Goal: Contribute content: Add original content to the website for others to see

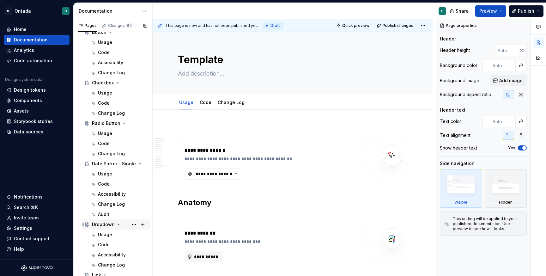
scroll to position [366, 0]
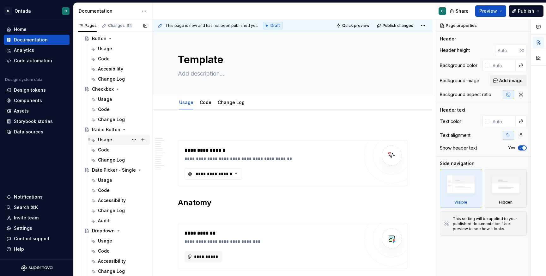
click at [104, 140] on div "Usage" at bounding box center [105, 139] width 14 height 6
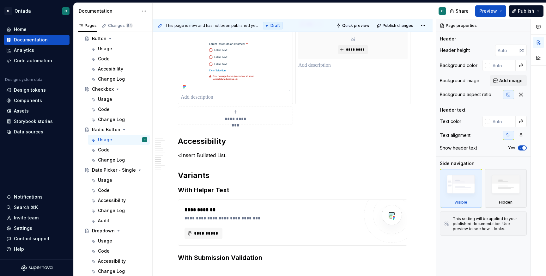
scroll to position [1206, 0]
type textarea "*"
click at [234, 121] on span "**********" at bounding box center [235, 119] width 29 height 6
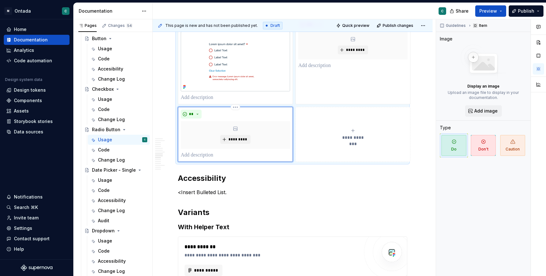
click at [236, 137] on div "*********" at bounding box center [235, 135] width 109 height 28
click at [231, 142] on span "*********" at bounding box center [237, 139] width 19 height 5
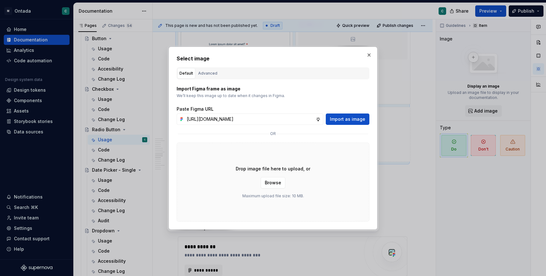
scroll to position [0, 168]
type input "[URL][DOMAIN_NAME]"
click at [336, 119] on span "Import as image" at bounding box center [347, 119] width 35 height 6
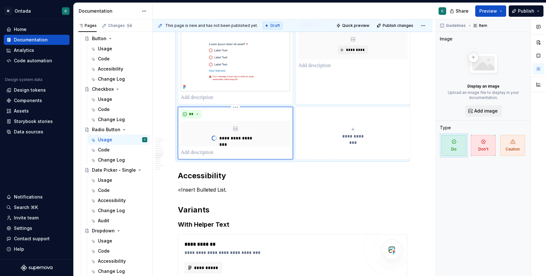
type textarea "*"
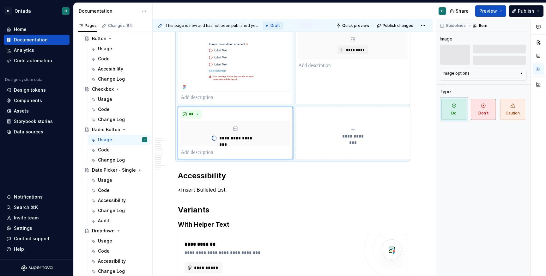
click at [347, 133] on div "**********" at bounding box center [352, 133] width 109 height 13
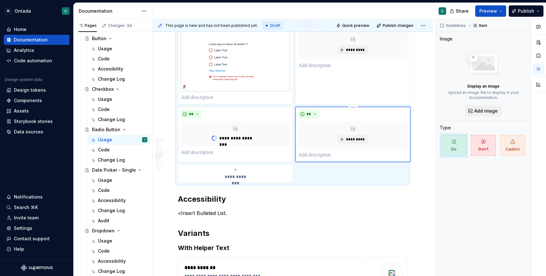
click at [354, 131] on icon at bounding box center [352, 128] width 5 height 5
click at [353, 142] on span "*********" at bounding box center [355, 139] width 19 height 5
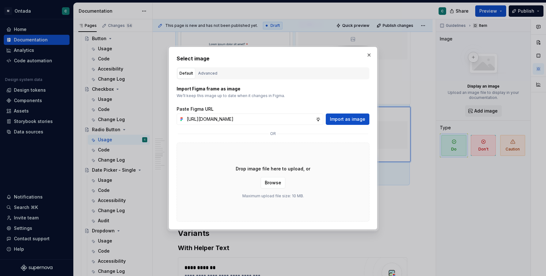
scroll to position [0, 169]
type input "[URL][DOMAIN_NAME]"
click at [353, 117] on span "Import as image" at bounding box center [347, 119] width 35 height 6
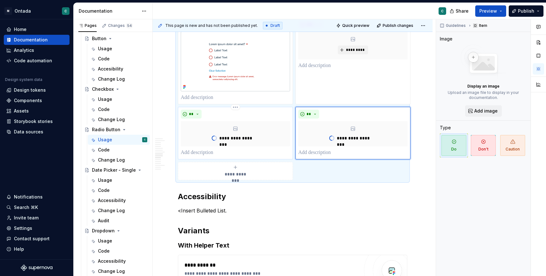
click at [214, 116] on div "**" at bounding box center [235, 114] width 109 height 9
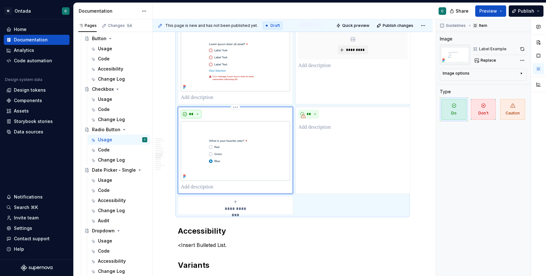
click at [195, 117] on button "**" at bounding box center [191, 114] width 21 height 9
click at [199, 140] on span "Don't" at bounding box center [209, 141] width 54 height 10
click at [194, 190] on p at bounding box center [235, 187] width 109 height 8
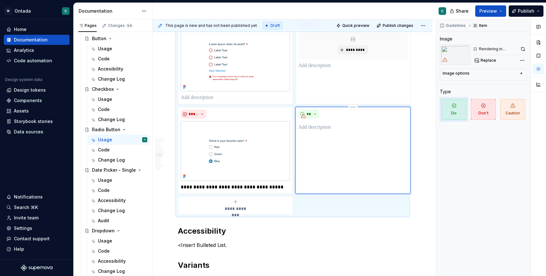
click at [348, 146] on div "**" at bounding box center [352, 150] width 115 height 87
click at [326, 191] on p at bounding box center [352, 187] width 109 height 8
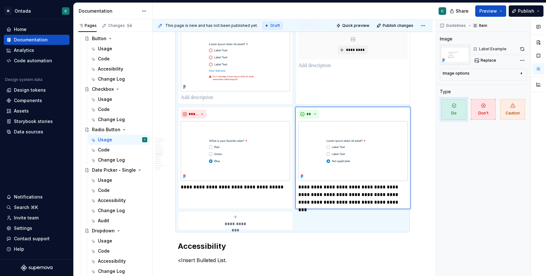
click at [235, 218] on icon "submit" at bounding box center [235, 216] width 3 height 3
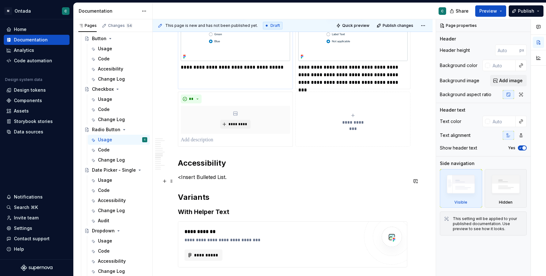
scroll to position [1343, 0]
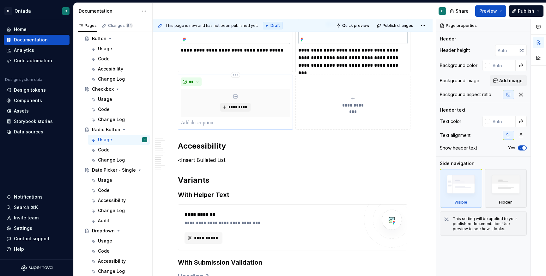
click at [211, 126] on p at bounding box center [235, 123] width 109 height 8
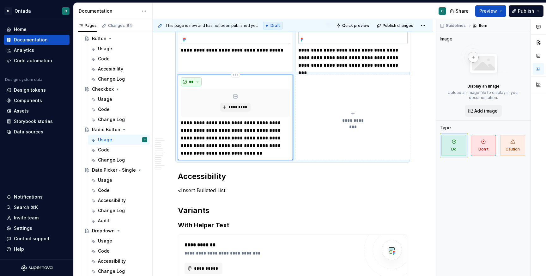
click at [190, 84] on span "**" at bounding box center [191, 81] width 5 height 5
click at [201, 110] on div "Don't" at bounding box center [206, 108] width 12 height 6
click at [197, 84] on span "*****" at bounding box center [194, 81] width 10 height 5
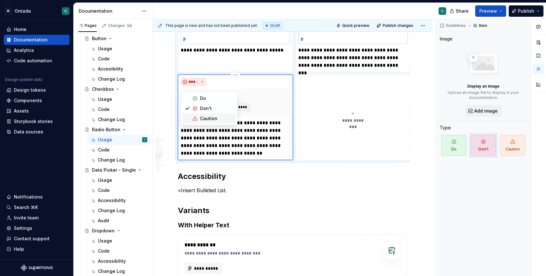
click at [201, 119] on div "Caution" at bounding box center [208, 118] width 17 height 6
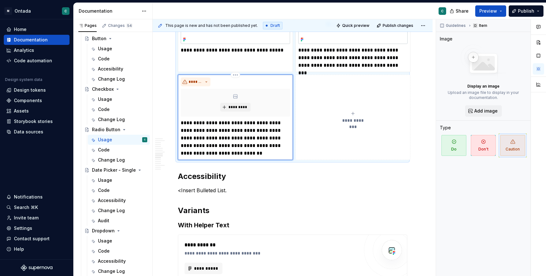
click at [230, 105] on div "*********" at bounding box center [235, 103] width 109 height 28
click at [233, 110] on span "*********" at bounding box center [237, 107] width 19 height 5
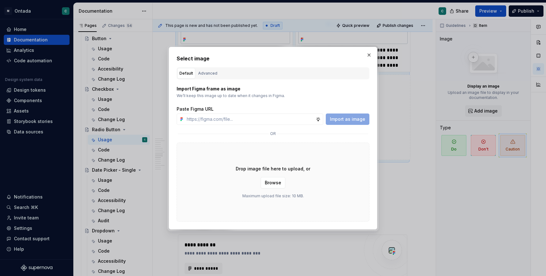
type textarea "*"
type input "[URL][DOMAIN_NAME]"
type textarea "*"
type input "[URL][DOMAIN_NAME]"
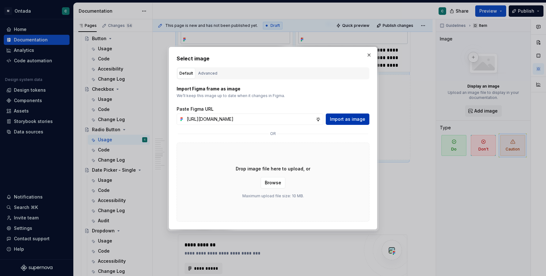
scroll to position [0, 0]
click at [341, 117] on span "Import as image" at bounding box center [347, 119] width 35 height 6
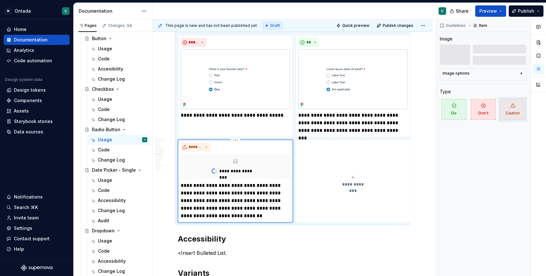
scroll to position [1297, 0]
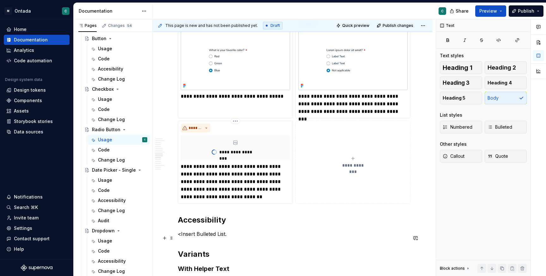
click at [316, 238] on p "<Insert Bulleted List." at bounding box center [292, 234] width 229 height 8
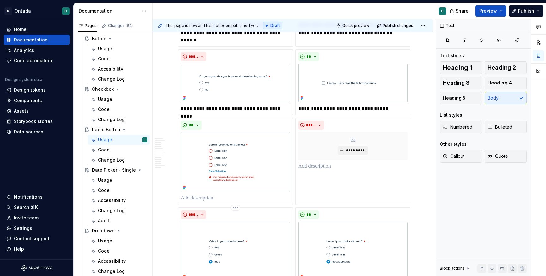
scroll to position [1098, 0]
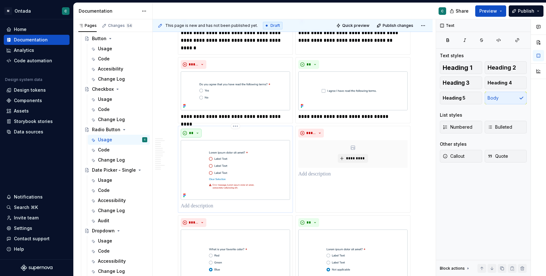
click at [199, 135] on button "**" at bounding box center [191, 133] width 21 height 9
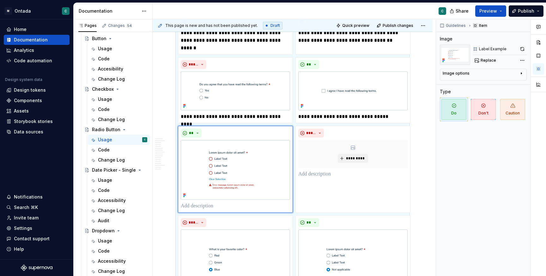
click at [198, 218] on div "**********" at bounding box center [292, 152] width 229 height 499
click at [250, 137] on div "**" at bounding box center [235, 133] width 109 height 9
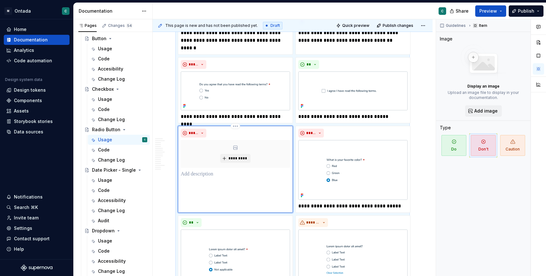
click at [229, 202] on div "***** *********" at bounding box center [235, 169] width 115 height 87
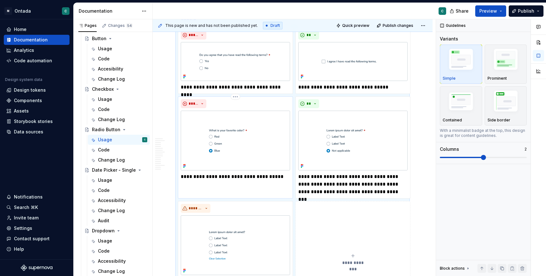
scroll to position [1128, 0]
click at [312, 218] on button "**********" at bounding box center [352, 259] width 115 height 117
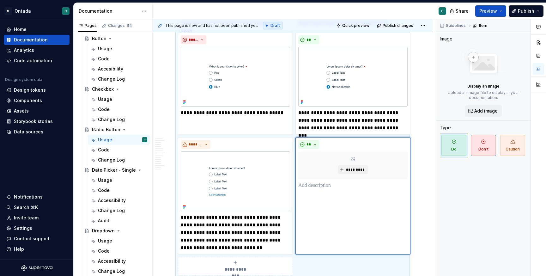
scroll to position [1228, 0]
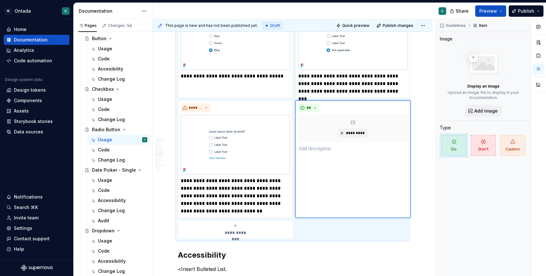
click at [342, 238] on div "**********" at bounding box center [292, 5] width 229 height 465
click at [353, 168] on div "** *********" at bounding box center [352, 158] width 115 height 117
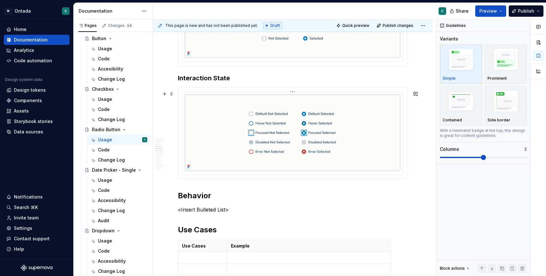
scroll to position [617, 0]
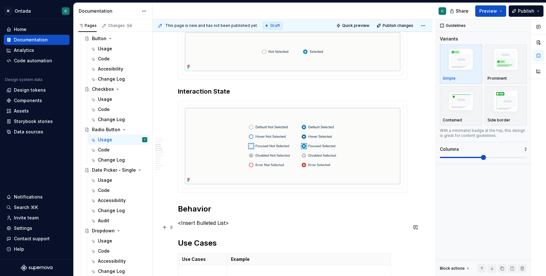
click at [189, 226] on p "<Insert Bulleted List>" at bounding box center [292, 223] width 229 height 8
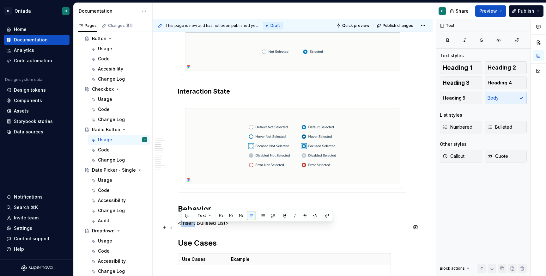
click at [189, 226] on p "<Insert Bulleted List>" at bounding box center [292, 223] width 229 height 8
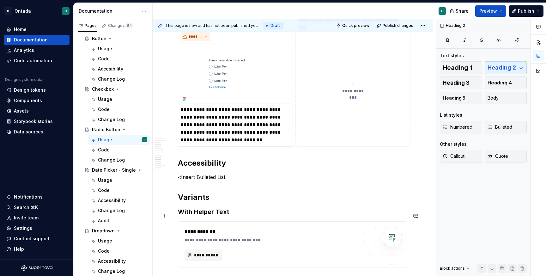
scroll to position [1316, 0]
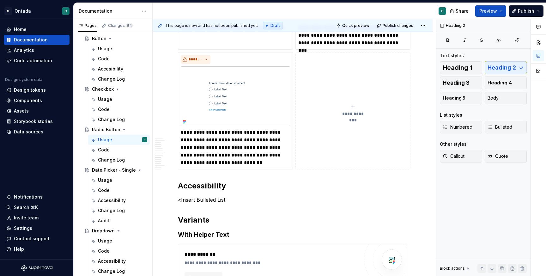
click at [352, 114] on div "**********" at bounding box center [352, 110] width 109 height 13
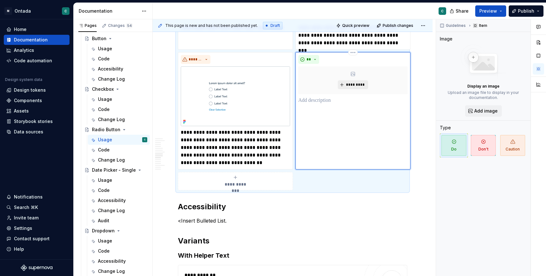
click at [354, 87] on span "*********" at bounding box center [355, 84] width 19 height 5
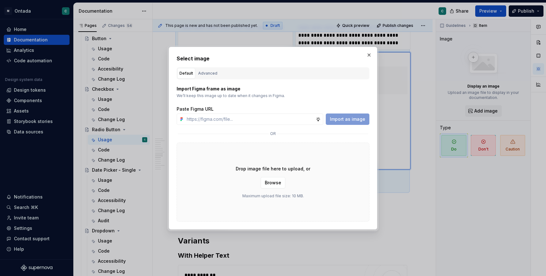
type textarea "*"
type input "[URL][DOMAIN_NAME]"
type textarea "*"
type input "[URL][DOMAIN_NAME]"
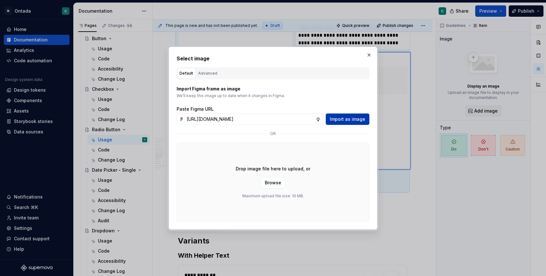
scroll to position [0, 0]
click at [352, 122] on button "Import as image" at bounding box center [348, 118] width 44 height 11
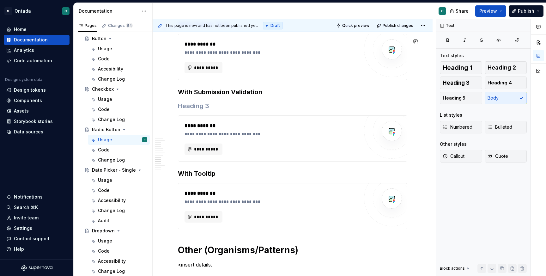
scroll to position [884, 0]
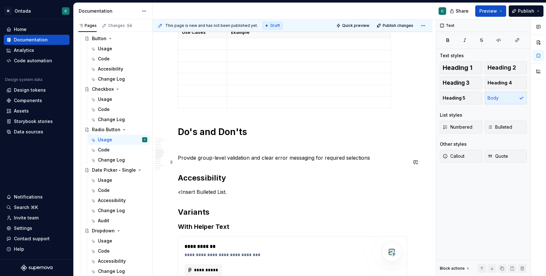
click at [313, 161] on p "Provide group-level validation and clear error messaging for required selections" at bounding box center [292, 158] width 229 height 8
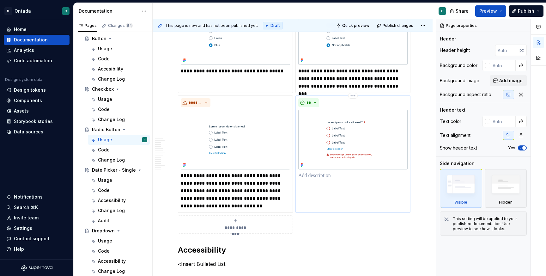
scroll to position [1273, 0]
click at [306, 178] on p at bounding box center [352, 176] width 109 height 8
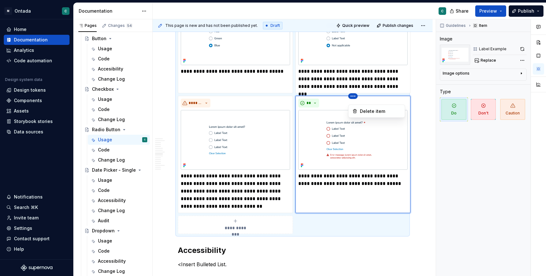
click at [200, 105] on html "M Ontada C Home Documentation Analytics Code automation Design system data Desi…" at bounding box center [273, 138] width 546 height 276
click at [334, 103] on html "M Ontada C Home Documentation Analytics Code automation Design system data Desi…" at bounding box center [273, 138] width 546 height 276
click at [249, 102] on html "M Ontada C Home Documentation Analytics Code automation Design system data Desi…" at bounding box center [273, 138] width 546 height 276
click at [230, 104] on html "M Ontada C Home Documentation Analytics Code automation Design system data Desi…" at bounding box center [273, 138] width 546 height 276
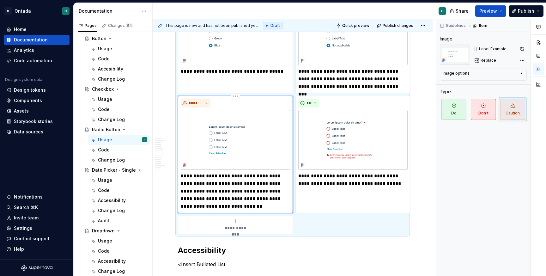
scroll to position [1425, 0]
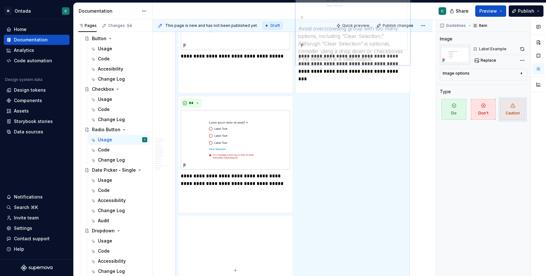
drag, startPoint x: 237, startPoint y: 112, endPoint x: 360, endPoint y: 136, distance: 125.4
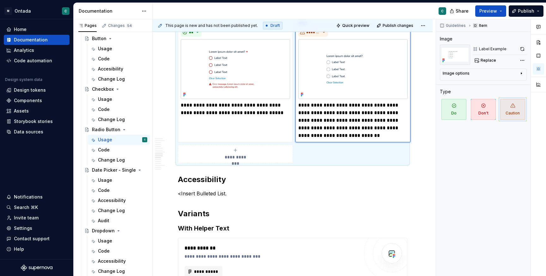
scroll to position [1341, 0]
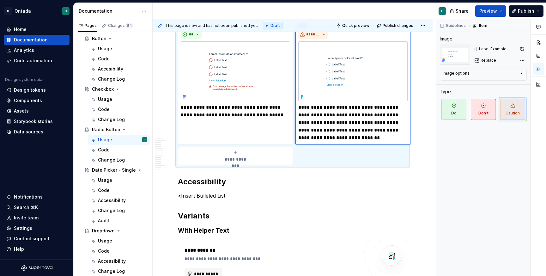
click at [253, 158] on div "**********" at bounding box center [235, 156] width 109 height 13
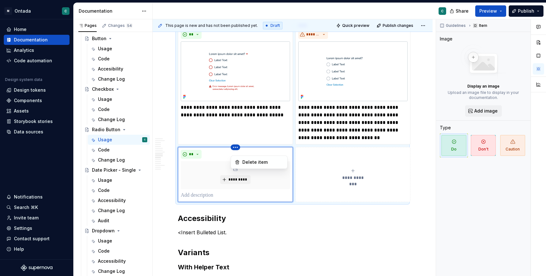
click at [336, 59] on html "M Ontada C Home Documentation Analytics Code automation Design system data Desi…" at bounding box center [273, 138] width 546 height 276
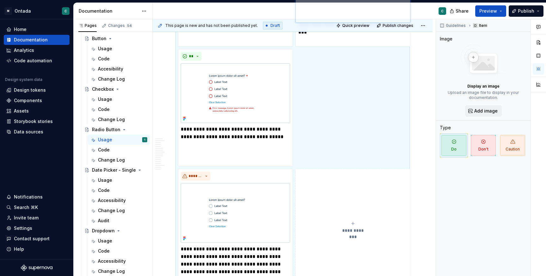
drag, startPoint x: 268, startPoint y: 158, endPoint x: 374, endPoint y: 63, distance: 142.3
click at [374, 63] on body "M Ontada C Home Documentation Analytics Code automation Design system data Desi…" at bounding box center [273, 138] width 546 height 276
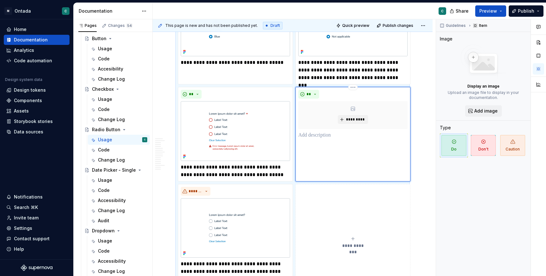
scroll to position [1280, 0]
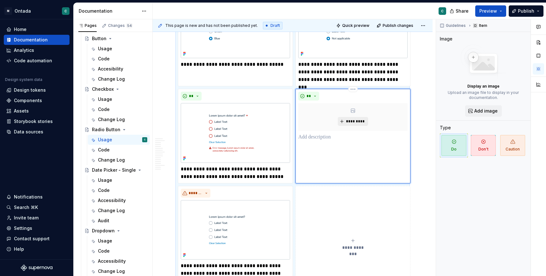
click at [355, 123] on span "*********" at bounding box center [355, 121] width 19 height 5
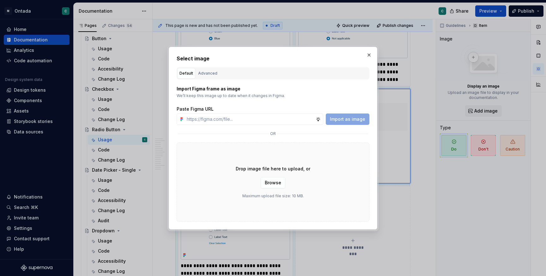
type textarea "*"
type input "[URL][DOMAIN_NAME]"
type textarea "*"
type input "[URL][DOMAIN_NAME]"
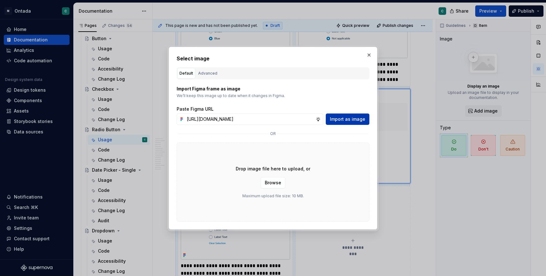
scroll to position [0, 0]
click at [350, 116] on span "Import as image" at bounding box center [347, 119] width 35 height 6
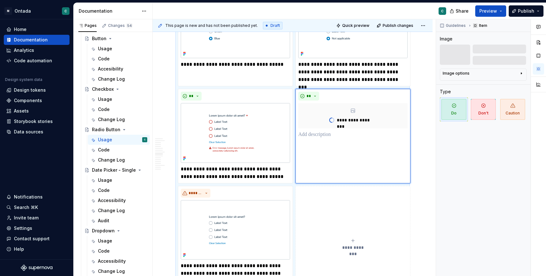
scroll to position [1324, 0]
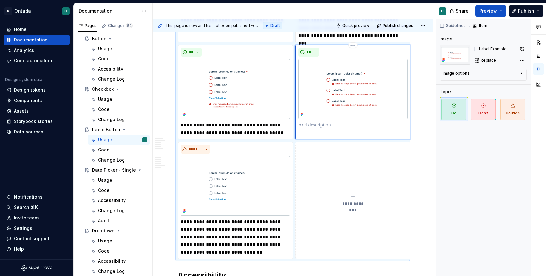
click at [318, 129] on p at bounding box center [352, 125] width 109 height 8
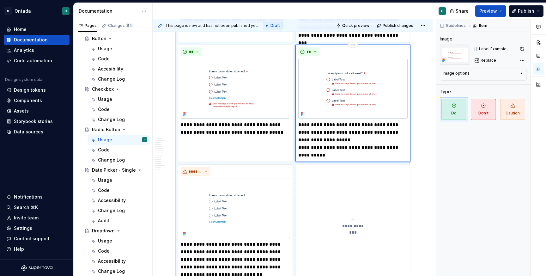
scroll to position [1323, 0]
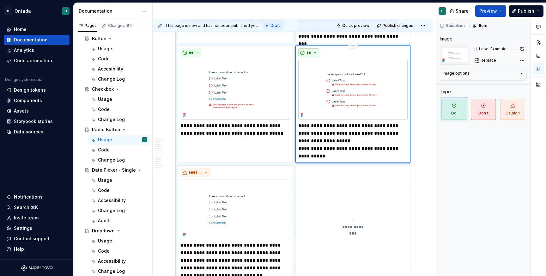
click at [312, 56] on button "**" at bounding box center [308, 52] width 21 height 9
click at [322, 81] on div "Don't" at bounding box center [323, 79] width 12 height 6
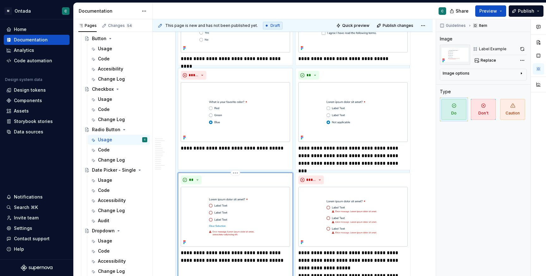
scroll to position [1348, 0]
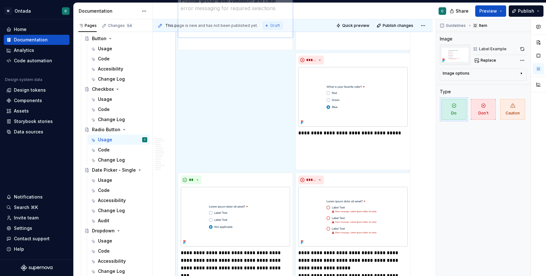
drag, startPoint x: 223, startPoint y: 186, endPoint x: 229, endPoint y: 78, distance: 108.8
click at [229, 78] on body "M Ontada C Home Documentation Analytics Code automation Design system data Desi…" at bounding box center [273, 138] width 546 height 276
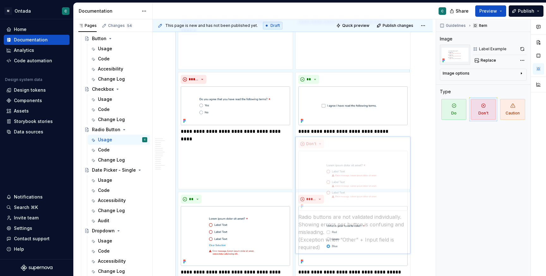
scroll to position [1368, 0]
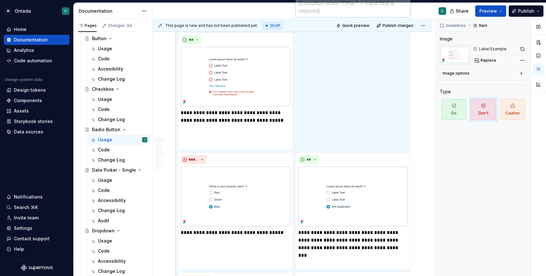
drag, startPoint x: 331, startPoint y: 192, endPoint x: 337, endPoint y: 72, distance: 120.5
click at [337, 72] on body "M Ontada C Home Documentation Analytics Code automation Design system data Desi…" at bounding box center [273, 138] width 546 height 276
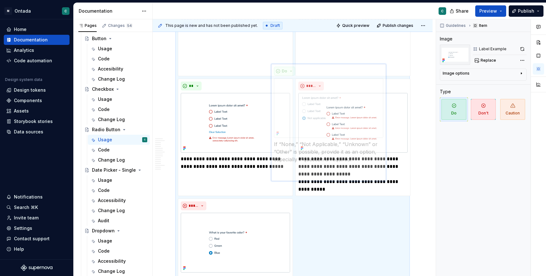
scroll to position [1457, 0]
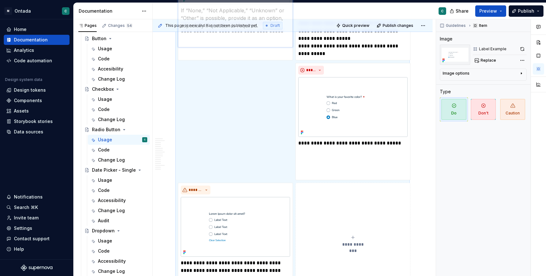
drag, startPoint x: 321, startPoint y: 75, endPoint x: 238, endPoint y: 74, distance: 83.1
click at [238, 74] on body "M Ontada C Home Documentation Analytics Code automation Design system data Desi…" at bounding box center [273, 138] width 546 height 276
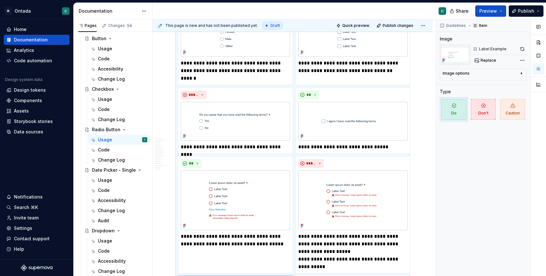
scroll to position [1110, 0]
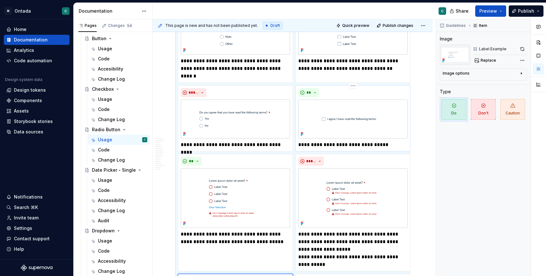
click at [388, 148] on p "**********" at bounding box center [352, 145] width 109 height 8
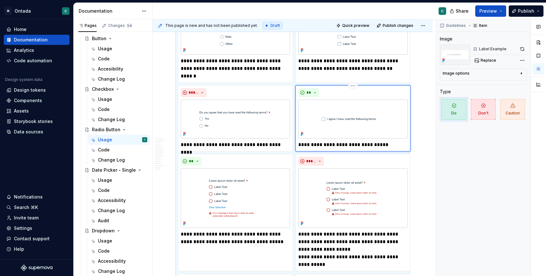
type textarea "*"
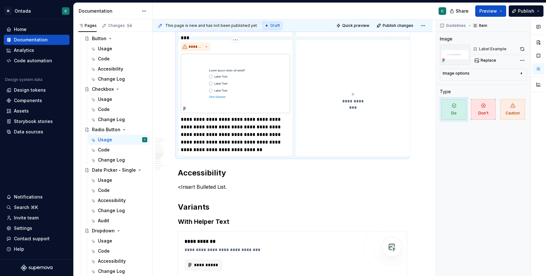
scroll to position [1469, 0]
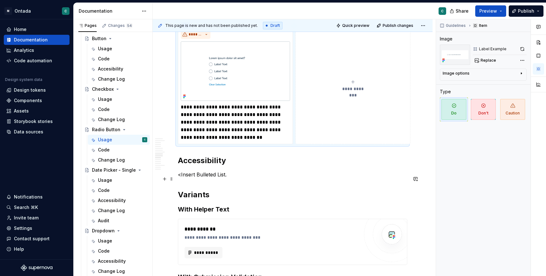
click at [207, 178] on p "<Insert Bulleted List." at bounding box center [292, 175] width 229 height 8
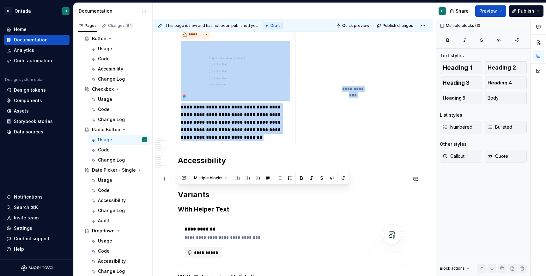
click at [207, 179] on span "Multiple blocks" at bounding box center [208, 177] width 28 height 5
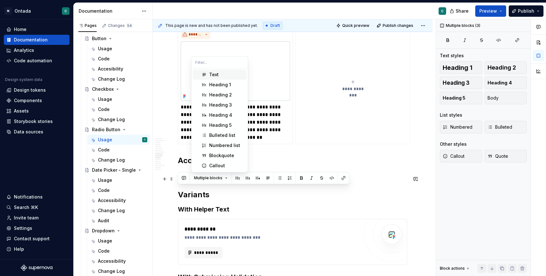
click at [207, 179] on span "Multiple blocks" at bounding box center [208, 177] width 28 height 5
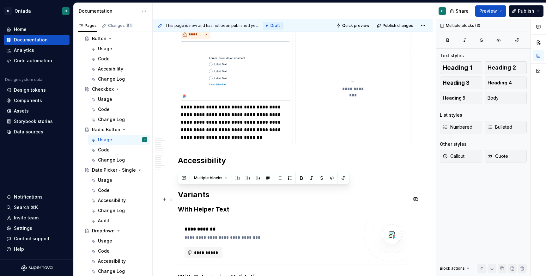
click at [202, 196] on h2 "Variants" at bounding box center [292, 195] width 229 height 10
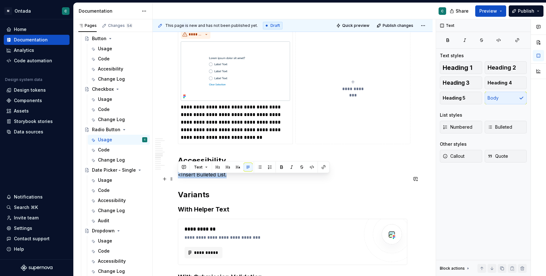
drag, startPoint x: 232, startPoint y: 180, endPoint x: 156, endPoint y: 177, distance: 75.5
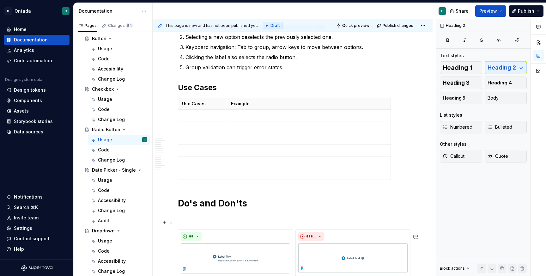
scroll to position [811, 0]
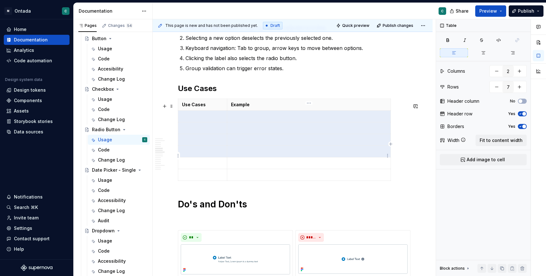
drag, startPoint x: 206, startPoint y: 122, endPoint x: 292, endPoint y: 150, distance: 90.8
click at [292, 150] on tbody "Use Cases Example" at bounding box center [284, 140] width 213 height 82
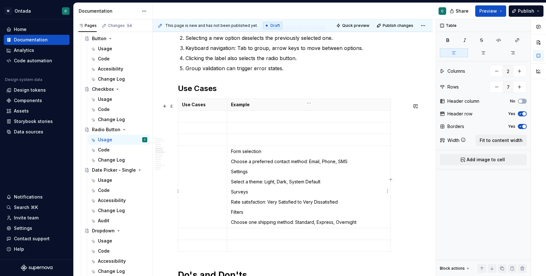
click at [256, 154] on p "Form selection" at bounding box center [309, 151] width 156 height 6
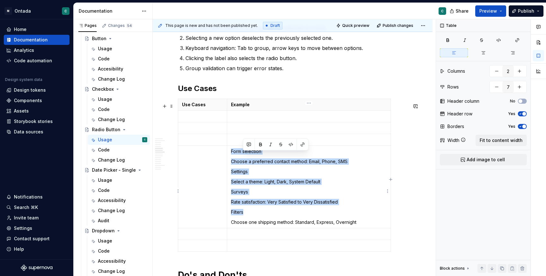
click at [256, 154] on p "Form selection" at bounding box center [309, 151] width 156 height 6
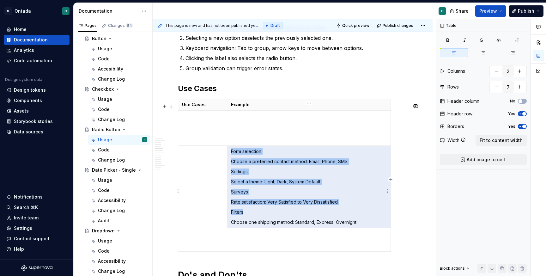
click at [256, 154] on p "Form selection" at bounding box center [309, 151] width 156 height 6
drag, startPoint x: 274, startPoint y: 155, endPoint x: 235, endPoint y: 156, distance: 38.9
click at [235, 154] on p "Form selection" at bounding box center [309, 151] width 156 height 6
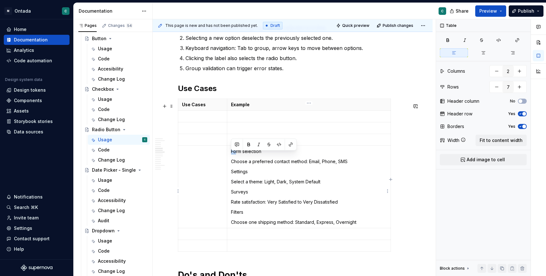
click at [235, 154] on p "Form selection" at bounding box center [309, 151] width 156 height 6
drag, startPoint x: 231, startPoint y: 156, endPoint x: 264, endPoint y: 156, distance: 33.5
click at [264, 154] on p "Form selection" at bounding box center [309, 151] width 156 height 6
copy p "Form selection"
click at [203, 122] on td at bounding box center [202, 117] width 49 height 12
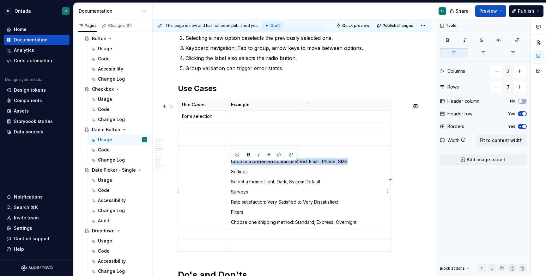
drag, startPoint x: 232, startPoint y: 166, endPoint x: 349, endPoint y: 168, distance: 117.2
click at [349, 165] on p "Choose a preferred contact method: Email, Phone, SMS" at bounding box center [309, 161] width 156 height 6
copy p "Choose a preferred contact method: Email, Phone, SMS"
click at [262, 119] on p at bounding box center [309, 116] width 156 height 6
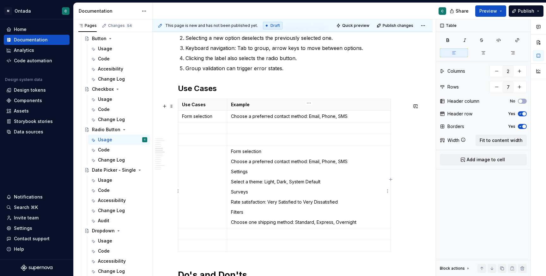
click at [238, 173] on p "Settings" at bounding box center [309, 171] width 156 height 6
copy p "Settings"
click at [199, 131] on p at bounding box center [202, 128] width 41 height 6
drag, startPoint x: 231, startPoint y: 184, endPoint x: 332, endPoint y: 185, distance: 100.4
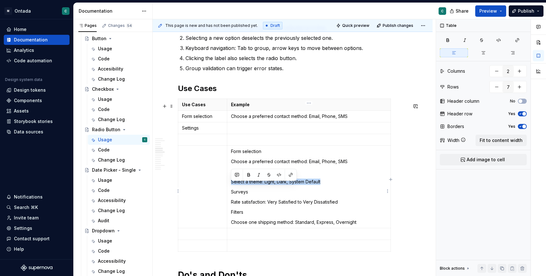
click at [332, 185] on p "Select a theme: Light, Dark, System Default" at bounding box center [309, 181] width 156 height 6
copy p "Select a theme: Light, Dark, System Default"
click at [235, 131] on p at bounding box center [309, 128] width 156 height 6
click at [237, 195] on p "Surveys" at bounding box center [309, 192] width 156 height 6
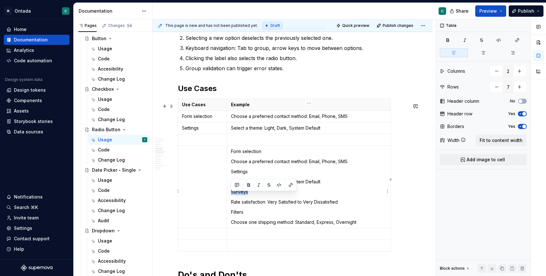
click at [237, 195] on p "Surveys" at bounding box center [309, 192] width 156 height 6
copy p "Surveys"
click at [195, 143] on p at bounding box center [202, 139] width 41 height 6
drag, startPoint x: 232, startPoint y: 207, endPoint x: 342, endPoint y: 204, distance: 110.9
click at [342, 204] on p "Rate satisfaction: Very Satisfied to Very Dissatisfied" at bounding box center [309, 202] width 156 height 6
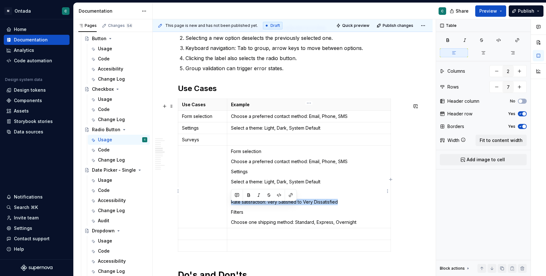
copy p "Rate satisfaction: Very Satisfied to Very Dissatisfied"
click at [250, 143] on p at bounding box center [309, 139] width 156 height 6
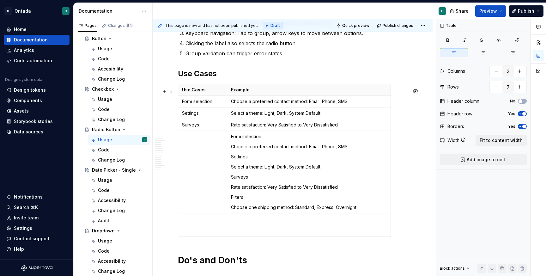
scroll to position [828, 0]
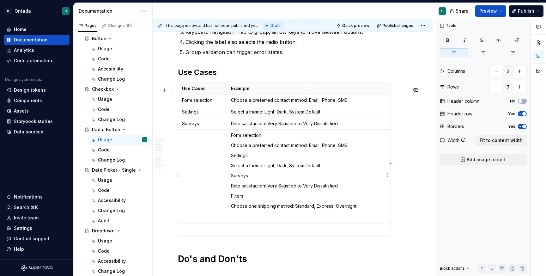
click at [236, 199] on p "Filters" at bounding box center [309, 196] width 156 height 6
copy p "Filters"
click at [207, 175] on td at bounding box center [202, 171] width 49 height 82
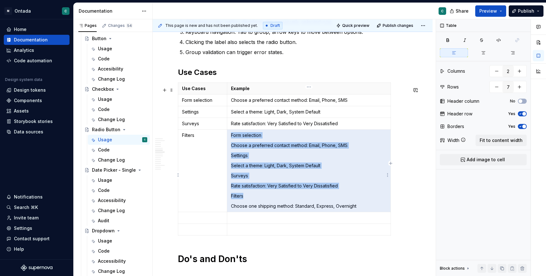
drag, startPoint x: 230, startPoint y: 210, endPoint x: 232, endPoint y: 142, distance: 68.6
click at [232, 142] on td "Form selection Choose a preferred contact method: Email, Phone, SMS Settings Se…" at bounding box center [309, 171] width 164 height 82
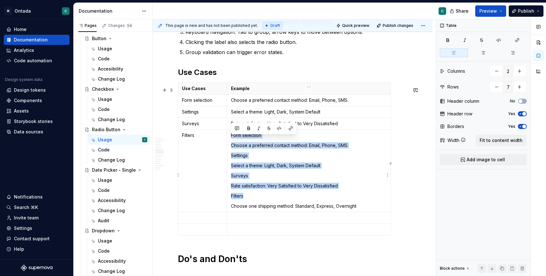
drag, startPoint x: 232, startPoint y: 142, endPoint x: 257, endPoint y: 198, distance: 62.1
click at [257, 198] on td "Form selection Choose a preferred contact method: Email, Phone, SMS Settings Se…" at bounding box center [309, 171] width 164 height 82
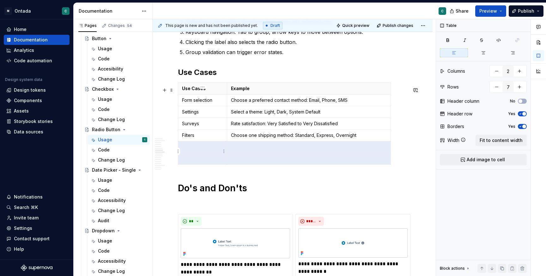
drag, startPoint x: 246, startPoint y: 162, endPoint x: 195, endPoint y: 153, distance: 51.4
click at [195, 153] on tbody "Use Cases Example Form selection Choose a preferred contact method: Email, Phon…" at bounding box center [284, 124] width 213 height 82
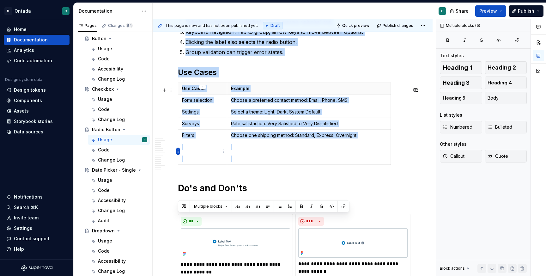
drag, startPoint x: 190, startPoint y: 177, endPoint x: 180, endPoint y: 152, distance: 27.4
click at [180, 152] on body "M Ontada C Home Documentation Analytics Code automation Design system data Desi…" at bounding box center [273, 138] width 546 height 276
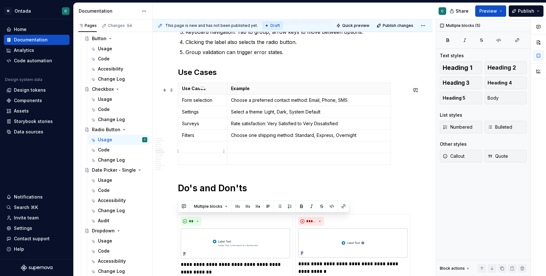
click at [202, 153] on td at bounding box center [202, 147] width 49 height 12
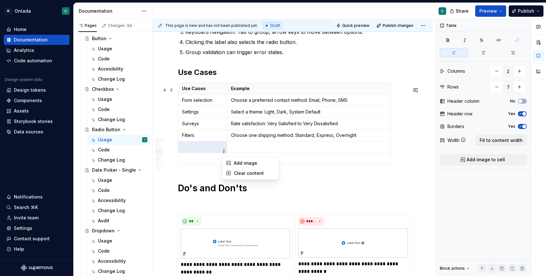
click at [224, 153] on html "M Ontada C Home Documentation Analytics Code automation Design system data Desi…" at bounding box center [273, 138] width 546 height 276
click at [290, 172] on html "M Ontada C Home Documentation Analytics Code automation Design system data Desi…" at bounding box center [273, 138] width 546 height 276
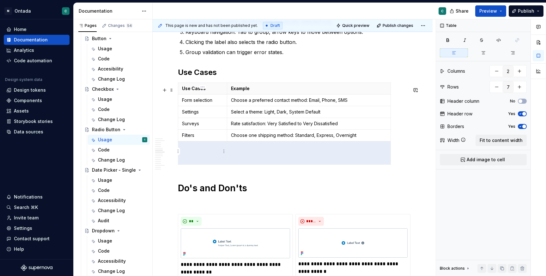
drag, startPoint x: 288, startPoint y: 161, endPoint x: 213, endPoint y: 149, distance: 76.2
click at [213, 149] on tbody "Use Cases Example Form selection Choose a preferred contact method: Email, Phon…" at bounding box center [284, 124] width 213 height 82
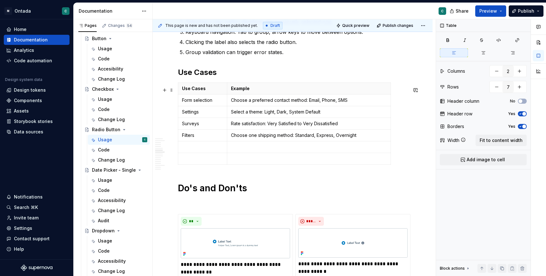
click at [400, 162] on div "Use Cases Example Form selection Choose a preferred contact method: Email, Phon…" at bounding box center [292, 124] width 229 height 85
drag, startPoint x: 395, startPoint y: 164, endPoint x: 334, endPoint y: 153, distance: 62.3
click at [334, 153] on div "Use Cases Example Form selection Choose a preferred contact method: Email, Phon…" at bounding box center [292, 124] width 229 height 85
click at [388, 152] on html "M Ontada C Home Documentation Analytics Code automation Design system data Desi…" at bounding box center [273, 138] width 546 height 276
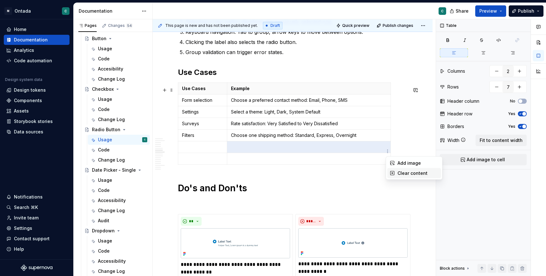
click at [403, 173] on div "Clear content" at bounding box center [417, 173] width 41 height 6
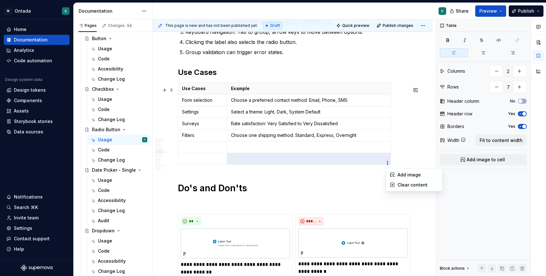
click at [334, 160] on html "M Ontada C Home Documentation Analytics Code automation Design system data Desi…" at bounding box center [273, 138] width 546 height 276
click at [334, 161] on html "M Ontada C Home Documentation Analytics Code automation Design system data Desi…" at bounding box center [273, 138] width 546 height 276
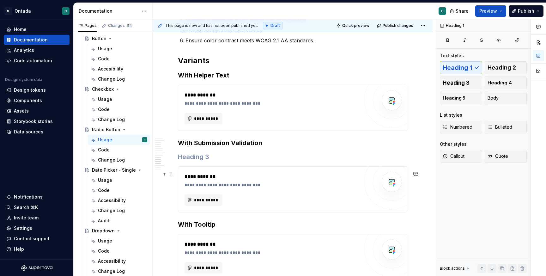
scroll to position [1649, 0]
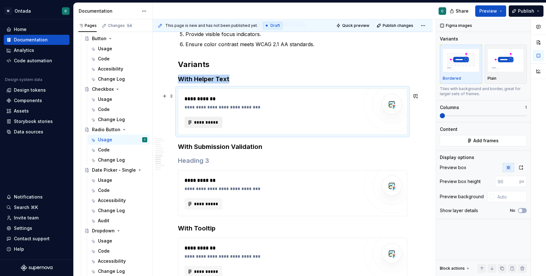
click at [205, 125] on span "**********" at bounding box center [206, 122] width 25 height 6
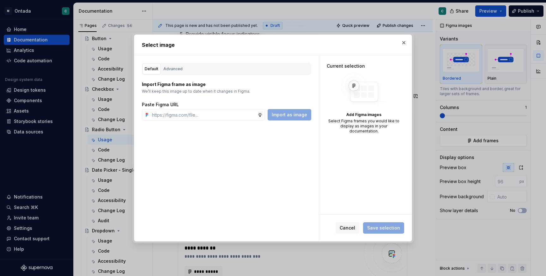
type textarea "*"
type input "[URL][DOMAIN_NAME]"
type textarea "*"
type input "[URL][DOMAIN_NAME]"
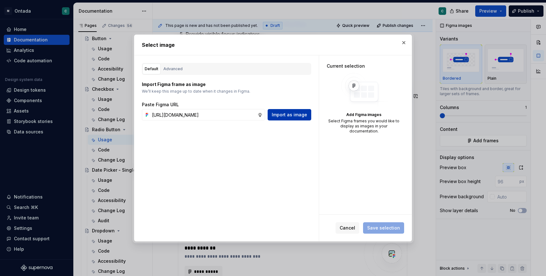
scroll to position [0, 0]
click at [292, 118] on button "Import as image" at bounding box center [290, 114] width 44 height 11
type textarea "*"
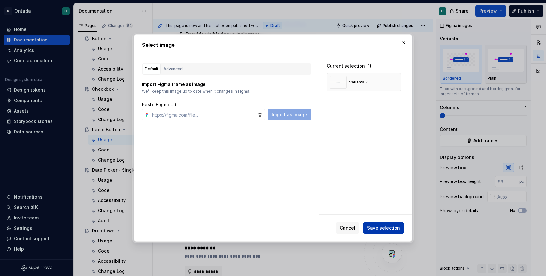
click at [387, 231] on button "Save selection" at bounding box center [383, 227] width 41 height 11
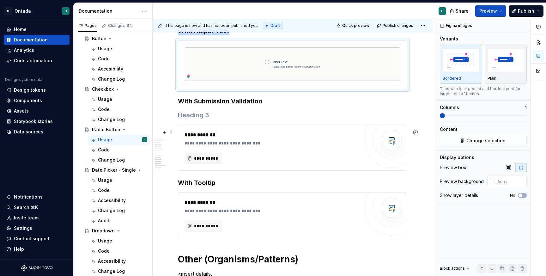
scroll to position [1698, 0]
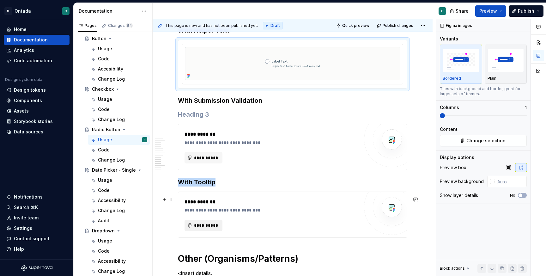
click at [202, 228] on span "**********" at bounding box center [206, 225] width 25 height 6
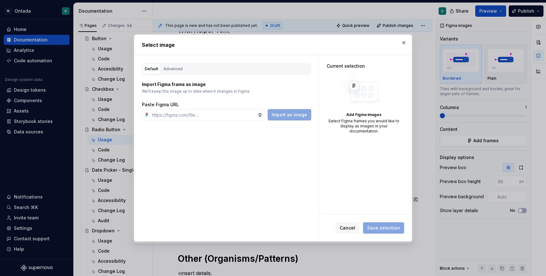
type textarea "*"
type input "[URL][DOMAIN_NAME]"
click at [386, 226] on span "Save selection" at bounding box center [383, 227] width 41 height 11
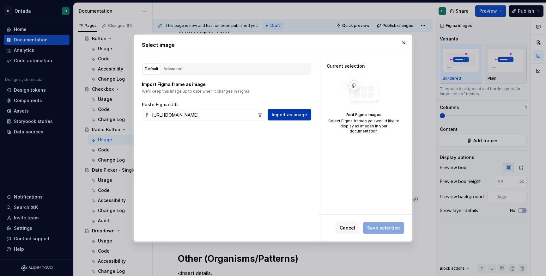
click at [292, 111] on button "Import as image" at bounding box center [290, 114] width 44 height 11
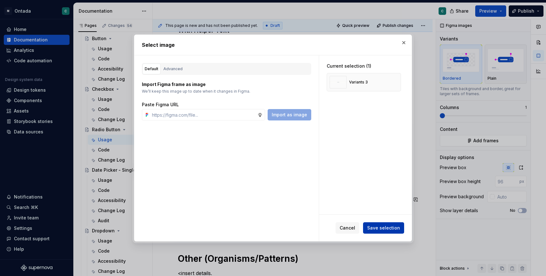
click at [373, 227] on span "Save selection" at bounding box center [383, 228] width 33 height 6
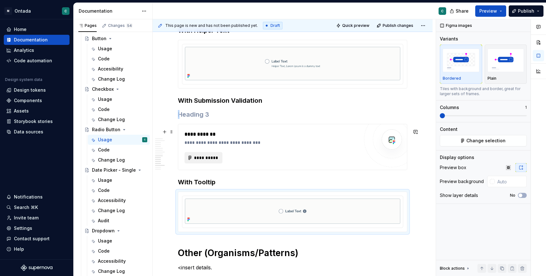
click at [211, 157] on button "**********" at bounding box center [203, 157] width 38 height 11
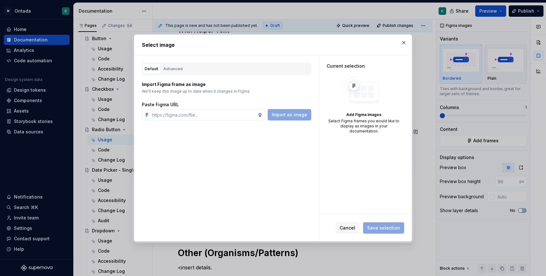
type textarea "*"
click at [403, 42] on button "button" at bounding box center [403, 42] width 9 height 9
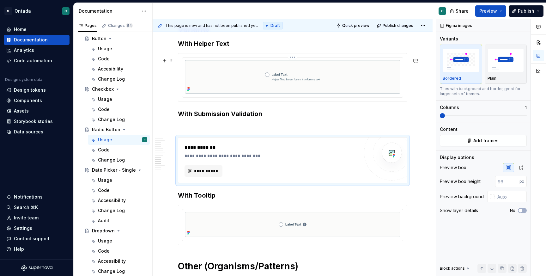
scroll to position [1688, 0]
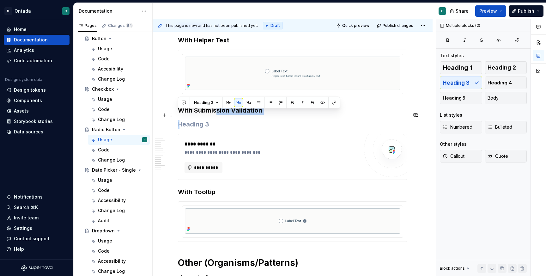
click at [218, 113] on h3 "With Submission Validation" at bounding box center [292, 110] width 229 height 9
drag, startPoint x: 195, startPoint y: 116, endPoint x: 272, endPoint y: 117, distance: 76.5
click at [272, 115] on h3 "With Submission Validation" at bounding box center [292, 110] width 229 height 9
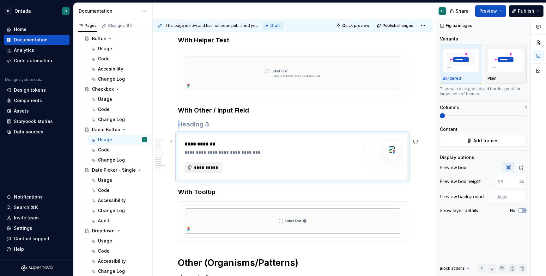
click at [202, 171] on span "**********" at bounding box center [206, 167] width 25 height 6
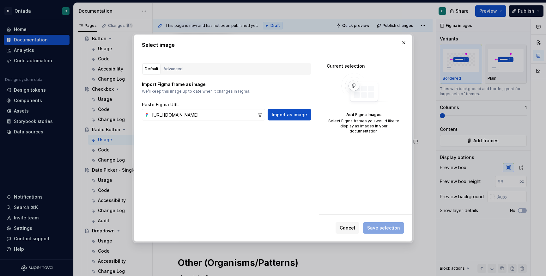
scroll to position [0, 192]
type input "[URL][DOMAIN_NAME]"
click at [289, 120] on div "Import as image" at bounding box center [290, 114] width 44 height 11
click at [289, 118] on button "Import as image" at bounding box center [290, 114] width 44 height 11
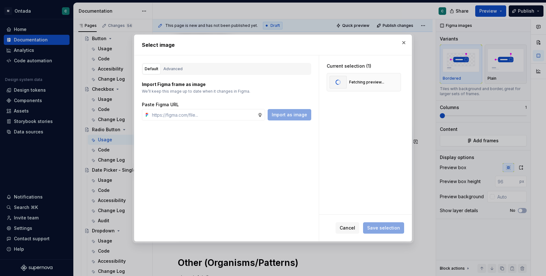
click at [390, 231] on span "Save selection" at bounding box center [383, 227] width 41 height 11
click at [376, 230] on span "Save selection" at bounding box center [383, 228] width 33 height 6
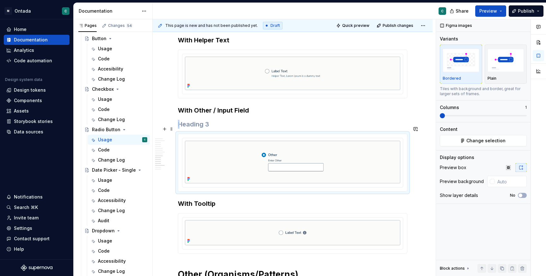
click at [197, 129] on h3 at bounding box center [292, 124] width 229 height 9
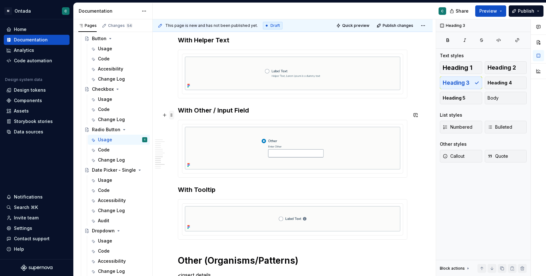
click at [172, 117] on span at bounding box center [171, 115] width 5 height 9
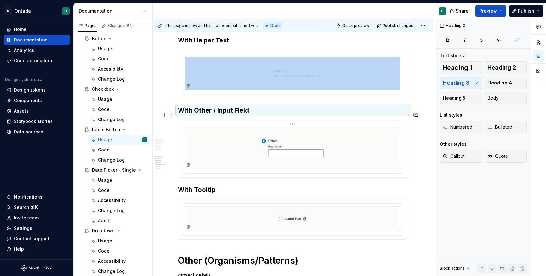
click at [251, 153] on img at bounding box center [292, 148] width 215 height 43
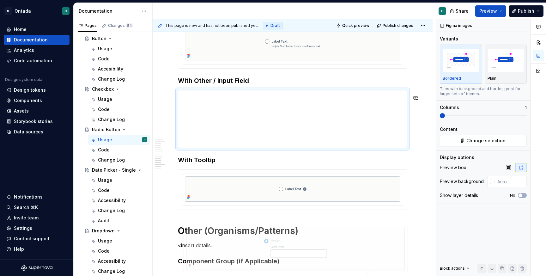
scroll to position [1718, 0]
drag, startPoint x: 239, startPoint y: 147, endPoint x: 208, endPoint y: 216, distance: 75.7
click at [208, 216] on body "M Ontada C Home Documentation Analytics Code automation Design system data Desi…" at bounding box center [273, 138] width 546 height 276
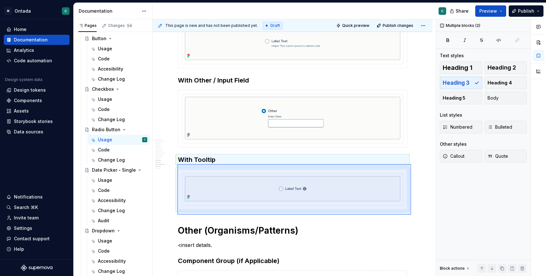
drag, startPoint x: 177, startPoint y: 164, endPoint x: 414, endPoint y: 215, distance: 242.7
click at [414, 215] on div "**********" at bounding box center [294, 147] width 283 height 257
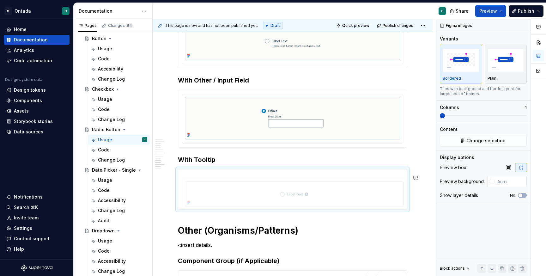
drag, startPoint x: 204, startPoint y: 189, endPoint x: 200, endPoint y: 182, distance: 7.9
click at [200, 181] on body "M Ontada C Home Documentation Analytics Code automation Design system data Desi…" at bounding box center [273, 138] width 546 height 276
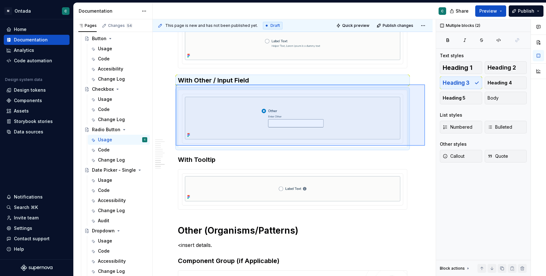
drag, startPoint x: 176, startPoint y: 84, endPoint x: 425, endPoint y: 145, distance: 256.2
click at [425, 146] on div "**********" at bounding box center [294, 147] width 283 height 257
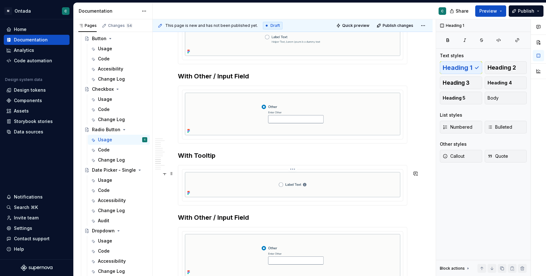
scroll to position [1720, 0]
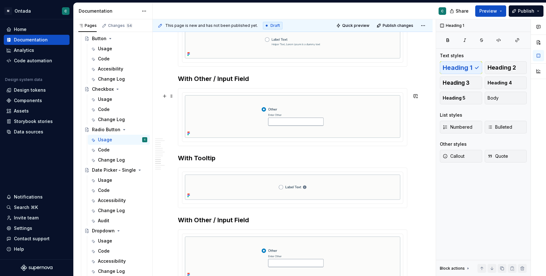
click at [385, 125] on img at bounding box center [292, 116] width 215 height 43
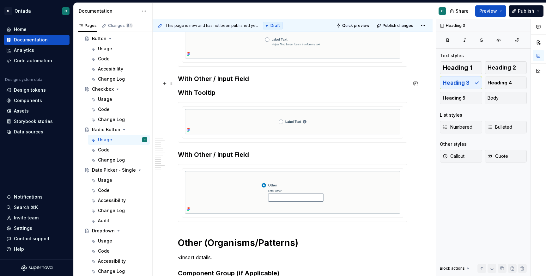
click at [235, 83] on h3 "With Other / Input Field" at bounding box center [292, 78] width 229 height 9
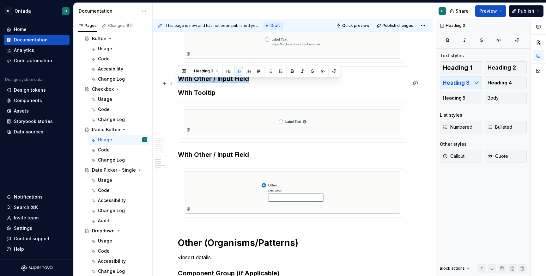
click at [235, 83] on h3 "With Other / Input Field" at bounding box center [292, 78] width 229 height 9
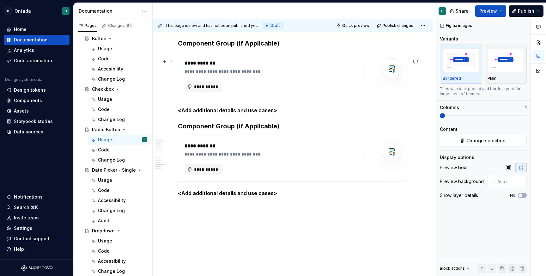
scroll to position [1937, 0]
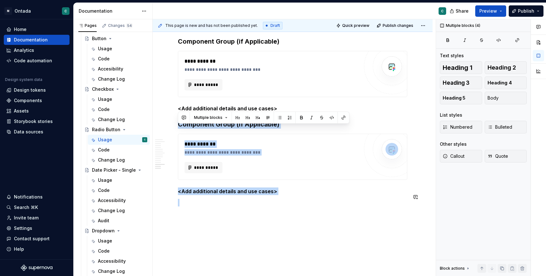
drag, startPoint x: 179, startPoint y: 130, endPoint x: 305, endPoint y: 204, distance: 145.2
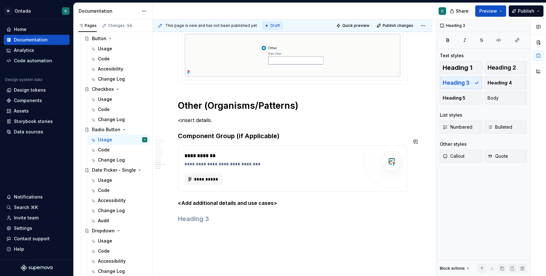
scroll to position [1818, 0]
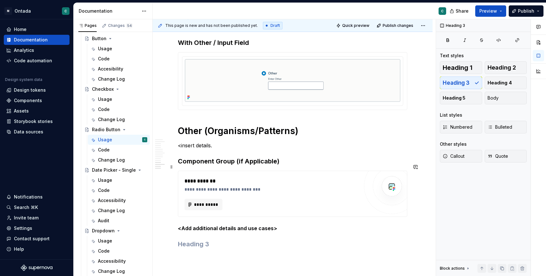
click at [196, 166] on h3 "Component Group (if Applicable)" at bounding box center [292, 161] width 229 height 9
drag, startPoint x: 238, startPoint y: 169, endPoint x: 322, endPoint y: 170, distance: 84.3
click at [322, 166] on h3 "Radio Button Group (if Applicable)" at bounding box center [292, 161] width 229 height 9
click at [212, 208] on span "**********" at bounding box center [206, 204] width 25 height 6
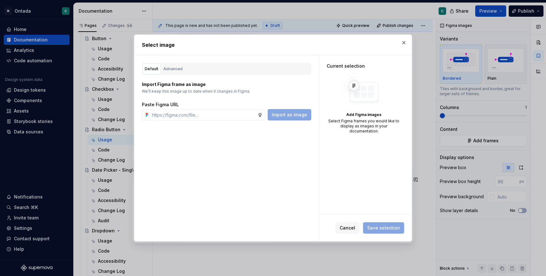
type textarea "*"
type input "[URL][DOMAIN_NAME]"
type textarea "*"
type input "[URL][DOMAIN_NAME]"
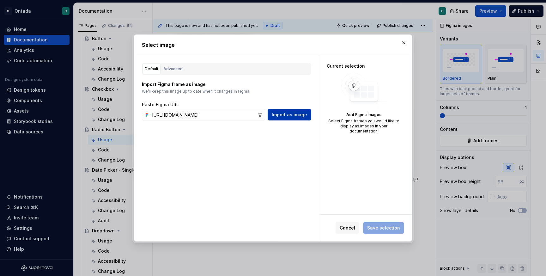
scroll to position [0, 0]
click at [304, 116] on span "Import as image" at bounding box center [289, 114] width 35 height 6
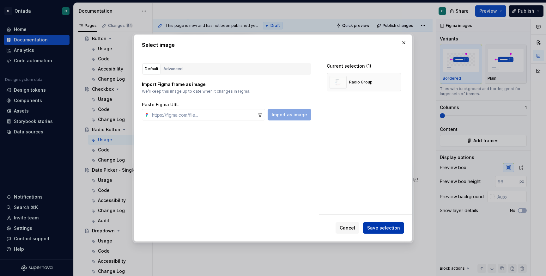
click at [387, 226] on span "Save selection" at bounding box center [383, 228] width 33 height 6
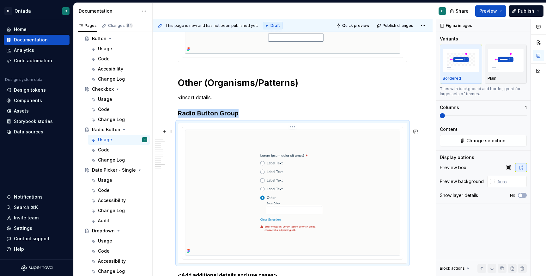
scroll to position [1865, 0]
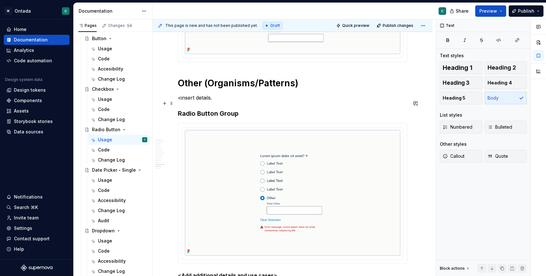
click at [220, 101] on p "<insert details." at bounding box center [292, 98] width 229 height 8
drag, startPoint x: 220, startPoint y: 104, endPoint x: 160, endPoint y: 104, distance: 60.0
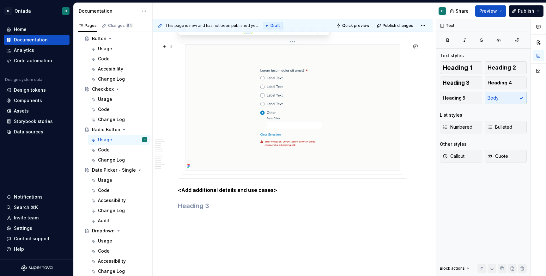
scroll to position [1951, 0]
click at [220, 210] on h3 at bounding box center [292, 205] width 229 height 9
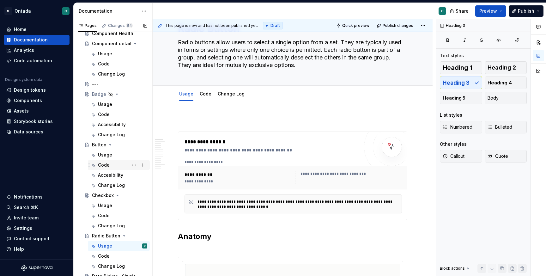
scroll to position [259, 0]
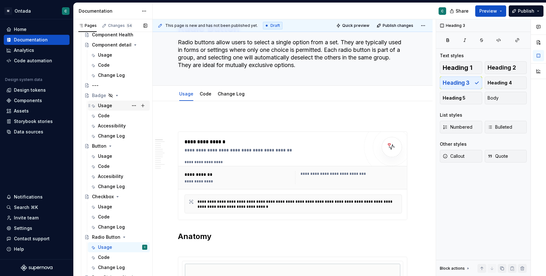
click at [104, 104] on div "Usage" at bounding box center [105, 105] width 14 height 6
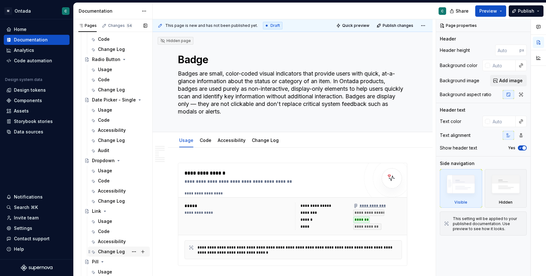
scroll to position [476, 0]
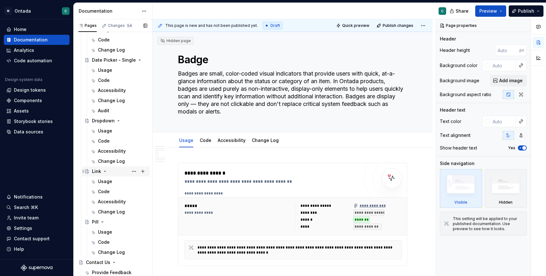
click at [97, 169] on div "Link" at bounding box center [96, 171] width 9 height 6
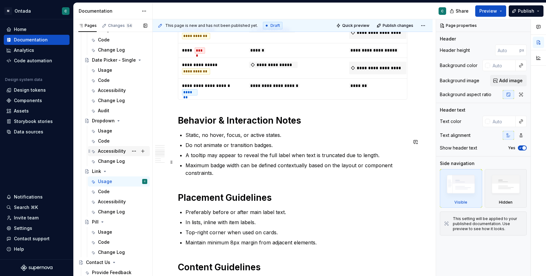
scroll to position [429, 0]
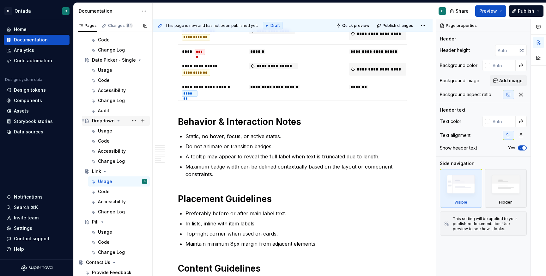
click at [99, 123] on div "Dropdown" at bounding box center [103, 120] width 23 height 6
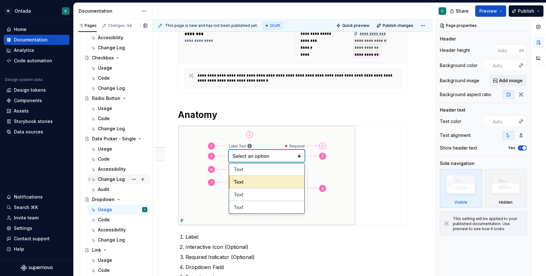
scroll to position [384, 0]
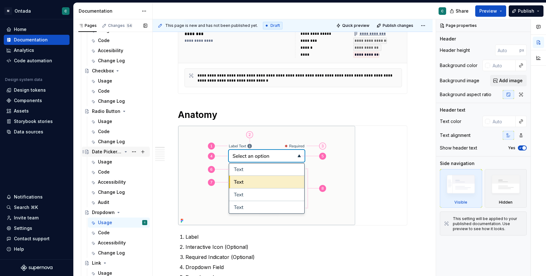
click at [105, 150] on div "Date Picker - Single" at bounding box center [107, 151] width 30 height 6
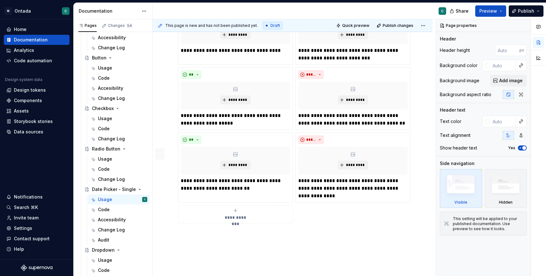
scroll to position [1267, 0]
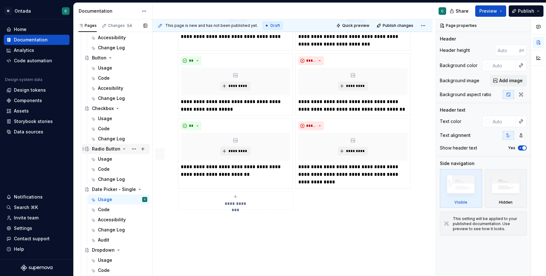
click at [103, 149] on div "Radio Button" at bounding box center [106, 149] width 28 height 6
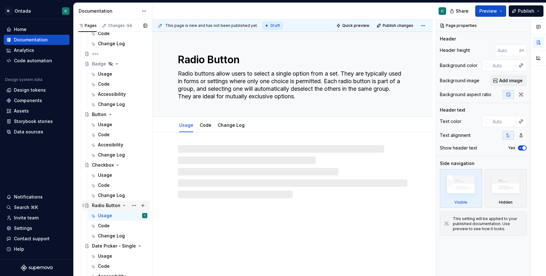
scroll to position [280, 0]
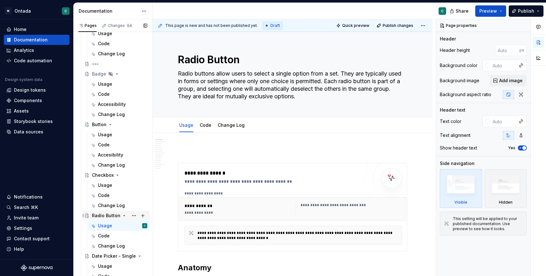
click at [99, 215] on div "Radio Button" at bounding box center [106, 215] width 28 height 6
click at [134, 215] on button "Page tree" at bounding box center [134, 215] width 9 height 9
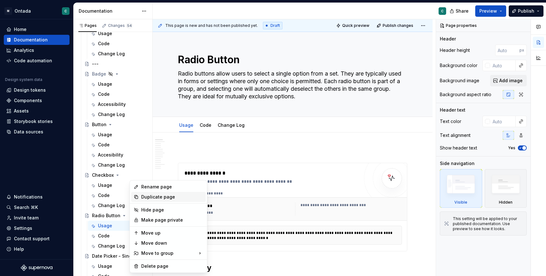
type textarea "*"
click at [152, 187] on div "Rename page" at bounding box center [172, 187] width 62 height 6
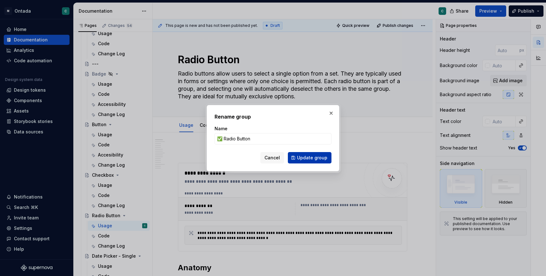
type input "✅ Radio Button"
click at [299, 159] on span "Update group" at bounding box center [312, 157] width 30 height 6
type textarea "*"
type textarea "✅ Radio Button"
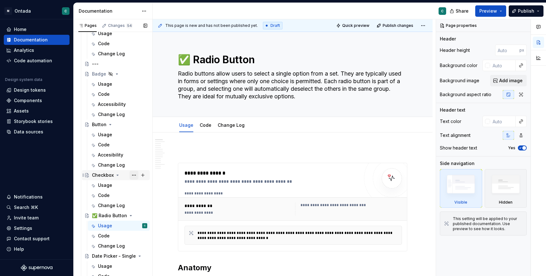
click at [135, 175] on button "Page tree" at bounding box center [134, 175] width 9 height 9
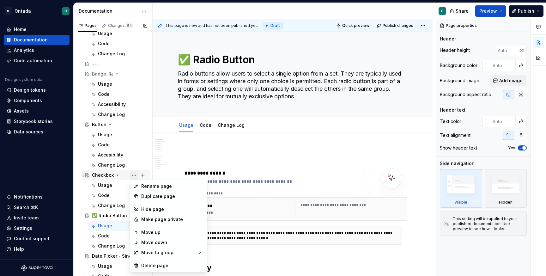
type textarea "*"
click at [148, 184] on div "Rename page" at bounding box center [172, 186] width 62 height 6
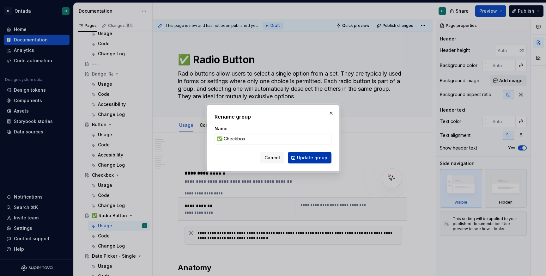
type input "✅ Checkbox"
click at [308, 160] on span "Update group" at bounding box center [312, 157] width 30 height 6
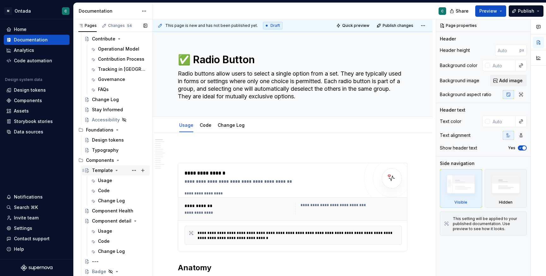
scroll to position [104, 0]
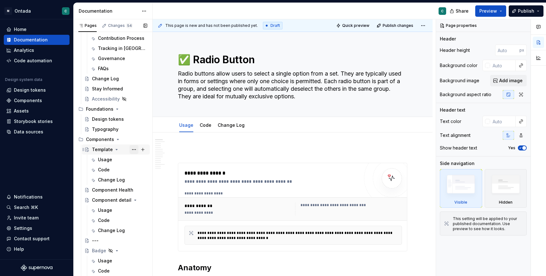
click at [131, 149] on button "Page tree" at bounding box center [134, 149] width 9 height 9
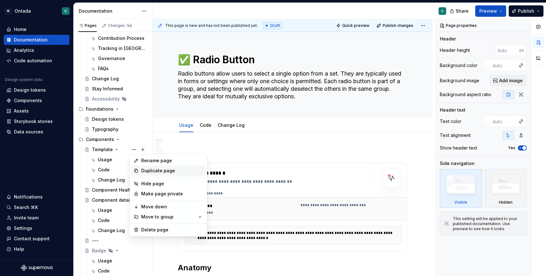
click at [147, 173] on div "Duplicate page" at bounding box center [172, 170] width 62 height 6
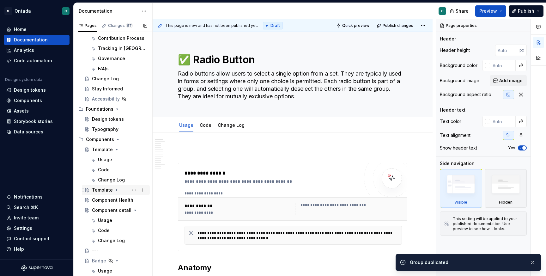
click at [104, 191] on div "Template" at bounding box center [102, 190] width 21 height 6
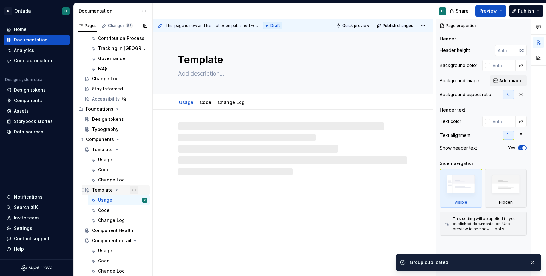
click at [135, 189] on button "Page tree" at bounding box center [134, 189] width 9 height 9
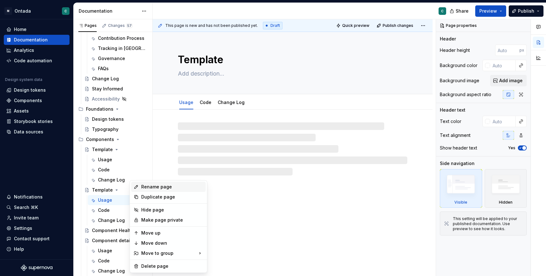
click at [149, 188] on div "Rename page" at bounding box center [172, 187] width 62 height 6
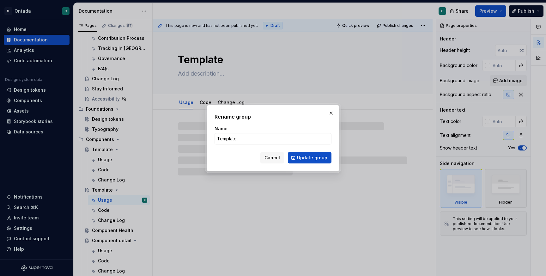
type textarea "*"
type input "R"
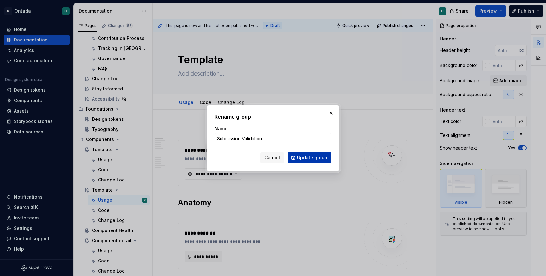
type input "Submission Validation"
click at [320, 160] on span "Update group" at bounding box center [312, 157] width 30 height 6
type textarea "*"
type textarea "Submission Validation"
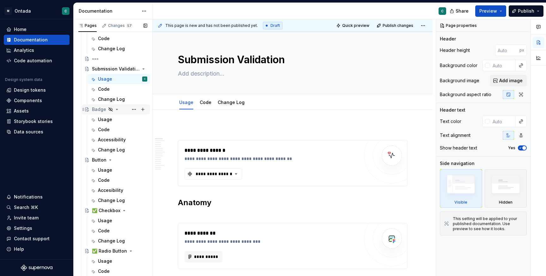
scroll to position [284, 0]
click at [133, 70] on button "Page tree" at bounding box center [134, 69] width 9 height 9
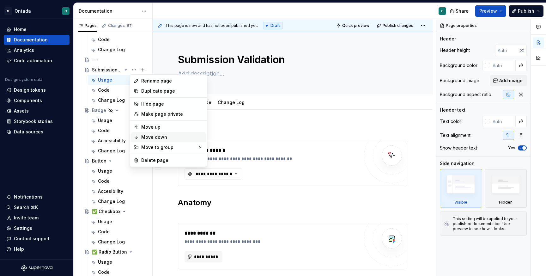
click at [150, 139] on div "Move down" at bounding box center [172, 137] width 62 height 6
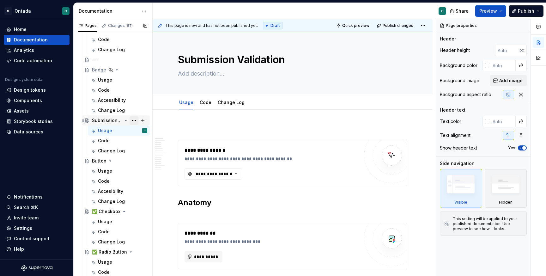
click at [136, 119] on button "Page tree" at bounding box center [134, 120] width 9 height 9
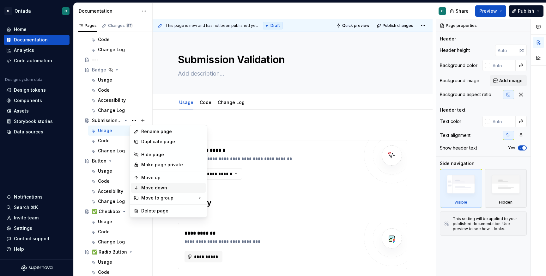
click at [151, 190] on div "Move down" at bounding box center [172, 187] width 62 height 6
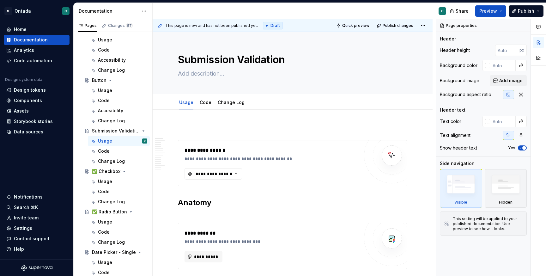
scroll to position [328, 0]
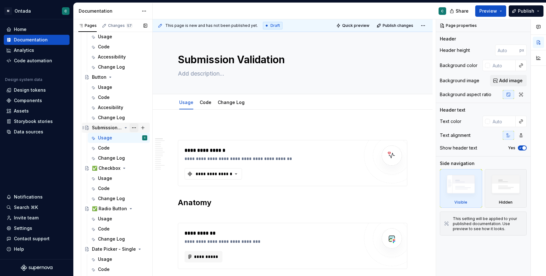
click at [135, 128] on button "Page tree" at bounding box center [134, 127] width 9 height 9
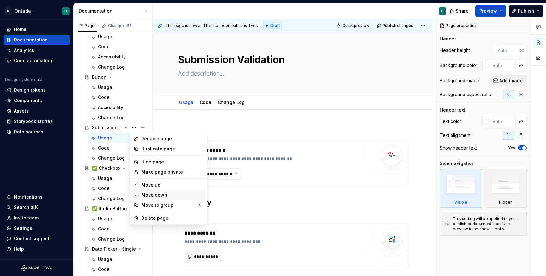
click at [148, 195] on div "Move down" at bounding box center [172, 195] width 62 height 6
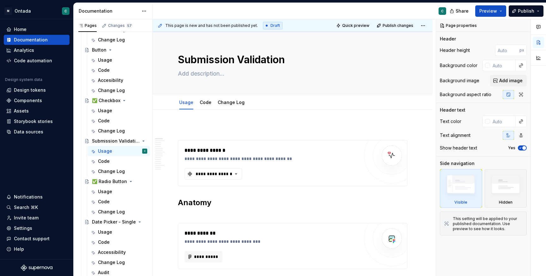
scroll to position [362, 0]
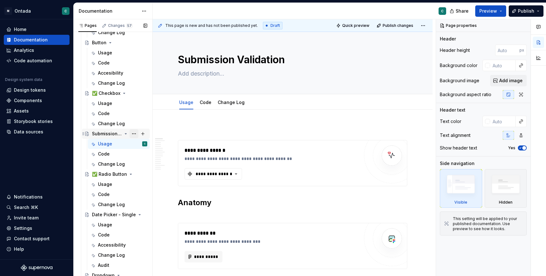
click at [135, 133] on button "Page tree" at bounding box center [134, 133] width 9 height 9
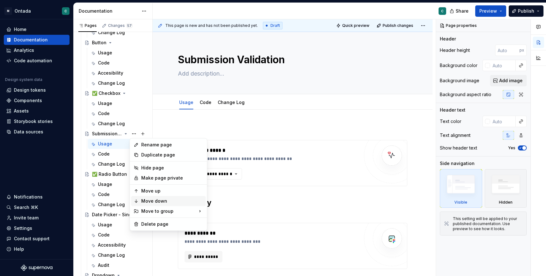
click at [150, 202] on div "Move down" at bounding box center [172, 201] width 62 height 6
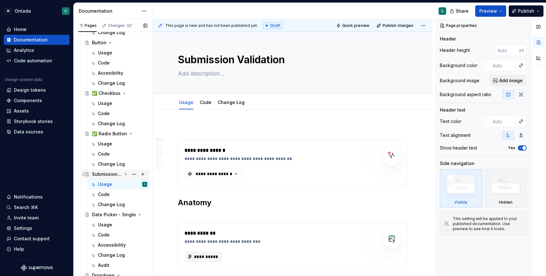
click at [98, 171] on div "Submission Validation" at bounding box center [107, 174] width 30 height 6
click at [134, 175] on button "Page tree" at bounding box center [134, 174] width 9 height 9
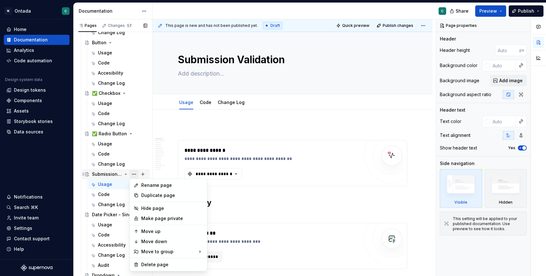
type textarea "*"
click at [148, 185] on div "Rename page" at bounding box center [172, 185] width 62 height 6
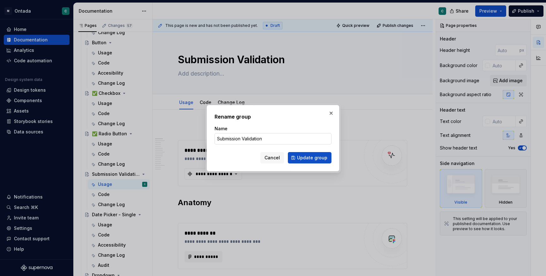
click at [218, 140] on input "Submission Validation" at bounding box center [272, 138] width 117 height 11
type input "🛠️ Submission Validation"
click at [309, 158] on span "Update group" at bounding box center [312, 157] width 30 height 6
type textarea "*"
type textarea "🛠️ Submission Validation"
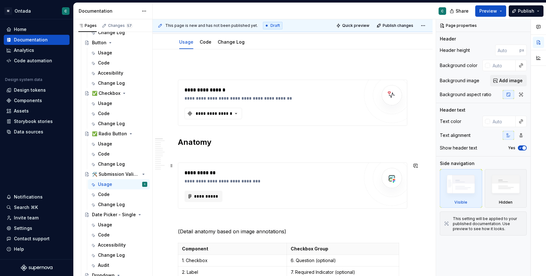
scroll to position [66, 0]
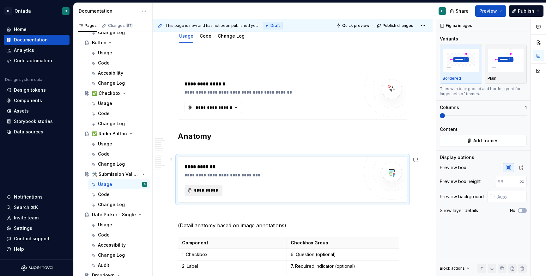
click at [200, 186] on button "**********" at bounding box center [203, 189] width 38 height 11
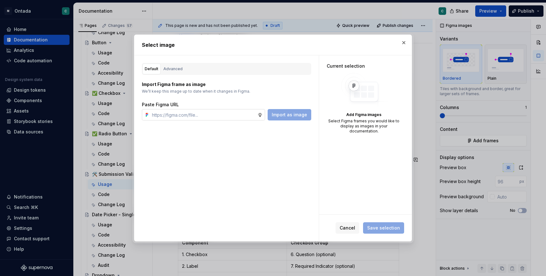
type textarea "*"
click at [224, 116] on input "text" at bounding box center [203, 114] width 108 height 11
type input "[URL][DOMAIN_NAME]"
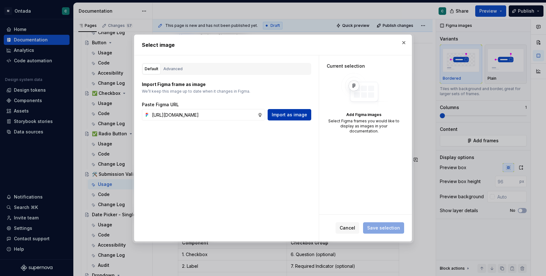
click at [302, 114] on span "Import as image" at bounding box center [289, 114] width 35 height 6
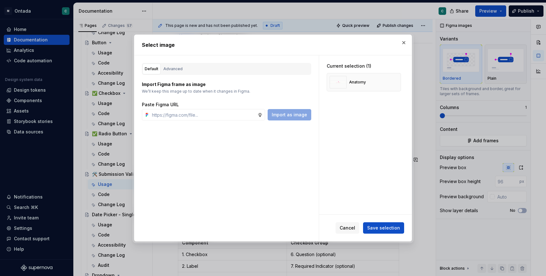
type textarea "*"
click at [374, 227] on span "Save selection" at bounding box center [383, 228] width 33 height 6
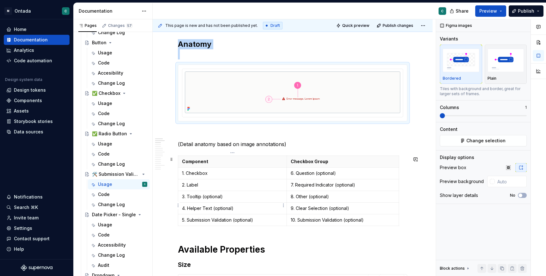
scroll to position [162, 0]
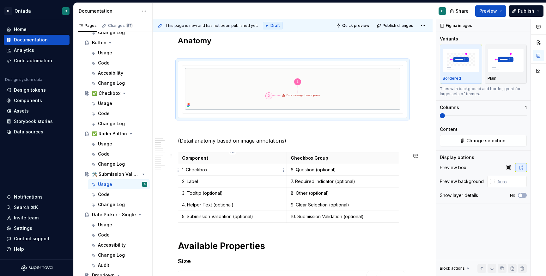
click at [194, 172] on p "1. Checkbox" at bounding box center [232, 169] width 101 height 6
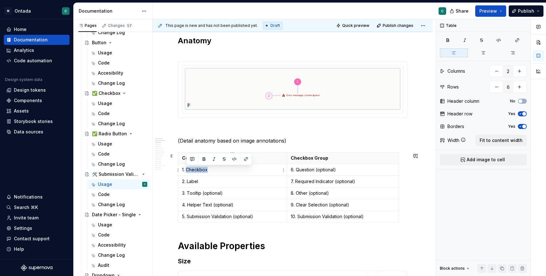
click at [194, 172] on p "1. Checkbox" at bounding box center [232, 169] width 101 height 6
click at [196, 182] on p "2. Label" at bounding box center [232, 181] width 101 height 6
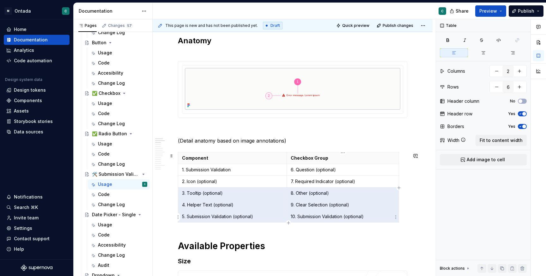
drag, startPoint x: 188, startPoint y: 193, endPoint x: 358, endPoint y: 219, distance: 172.2
click at [358, 219] on tbody "Component Checkbox Group 1. Submission Validation 6. Question (optional) 2. Ico…" at bounding box center [288, 187] width 221 height 70
drag, startPoint x: 385, startPoint y: 213, endPoint x: 213, endPoint y: 195, distance: 172.8
click at [213, 195] on tbody "Component Checkbox Group 1. Submission Validation 6. Question (optional) 2. Ico…" at bounding box center [288, 187] width 221 height 70
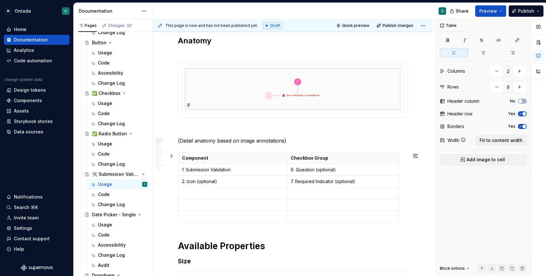
click at [407, 170] on div "Component Checkbox Group 1. Submission Validation 6. Question (optional) 2. Ico…" at bounding box center [292, 188] width 229 height 73
click at [384, 181] on p "7. Required Indicator (optional)" at bounding box center [343, 181] width 105 height 6
click at [496, 85] on button "button" at bounding box center [496, 86] width 11 height 11
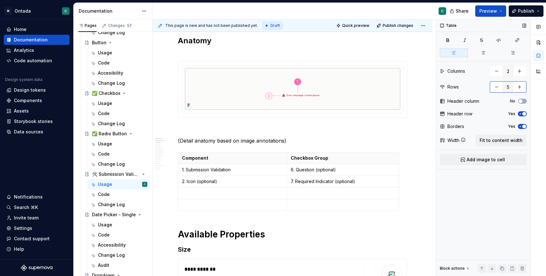
click at [496, 85] on button "button" at bounding box center [496, 86] width 11 height 11
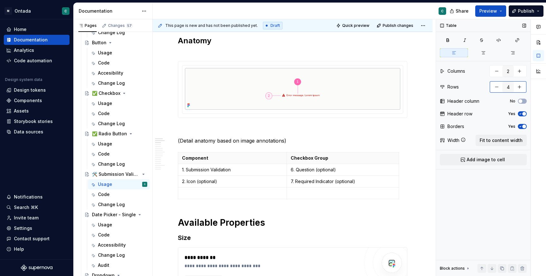
click at [496, 85] on button "button" at bounding box center [496, 86] width 11 height 11
type input "3"
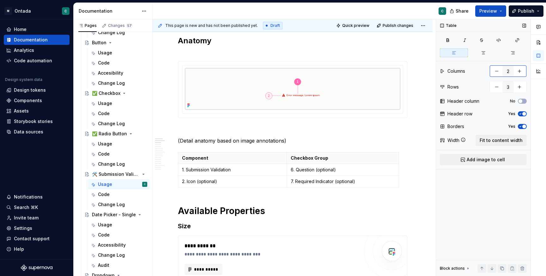
click at [495, 69] on button "button" at bounding box center [496, 70] width 11 height 11
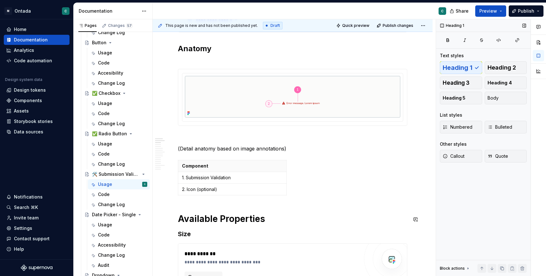
scroll to position [150, 0]
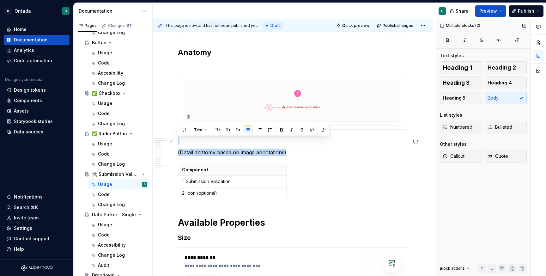
drag, startPoint x: 293, startPoint y: 155, endPoint x: 185, endPoint y: 138, distance: 109.1
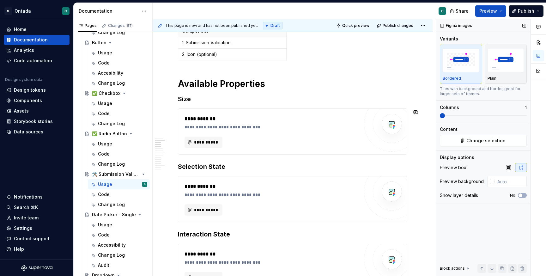
scroll to position [266, 0]
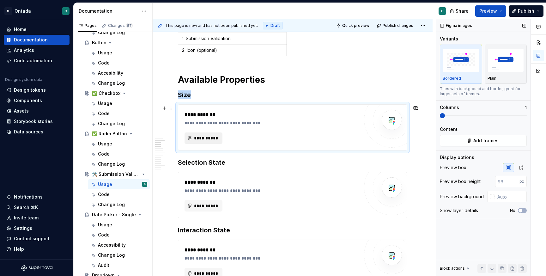
click at [201, 141] on span "**********" at bounding box center [206, 138] width 25 height 6
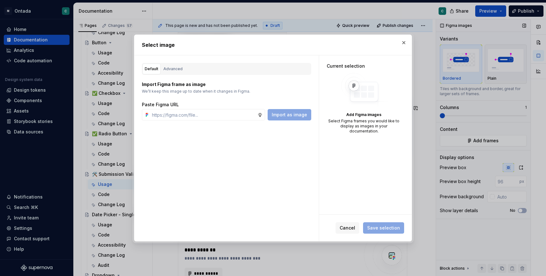
type textarea "*"
paste input "[URL][DOMAIN_NAME]"
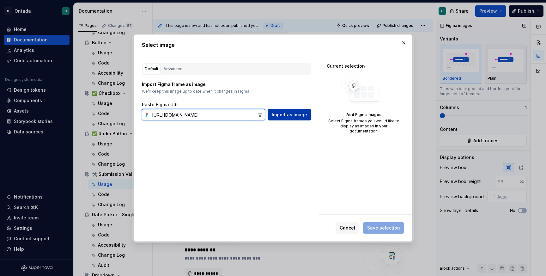
type input "[URL][DOMAIN_NAME]"
click at [296, 117] on span "Import as image" at bounding box center [289, 114] width 35 height 6
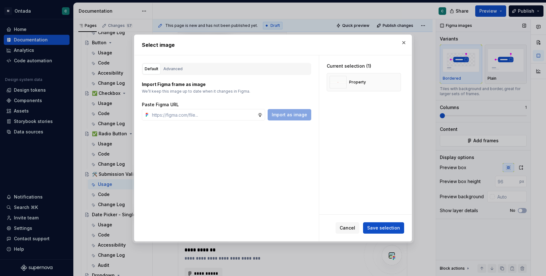
click at [393, 229] on span "Save selection" at bounding box center [383, 228] width 33 height 6
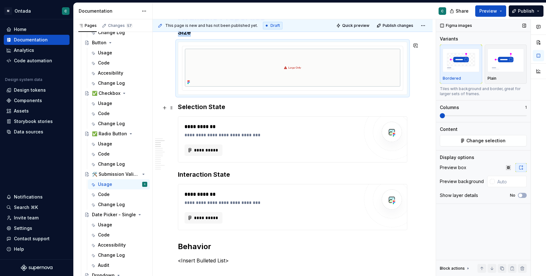
scroll to position [335, 0]
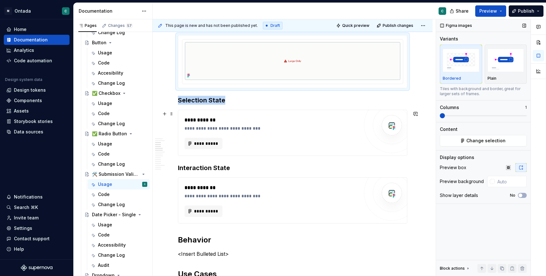
click at [233, 119] on div "**********" at bounding box center [273, 120] width 178 height 8
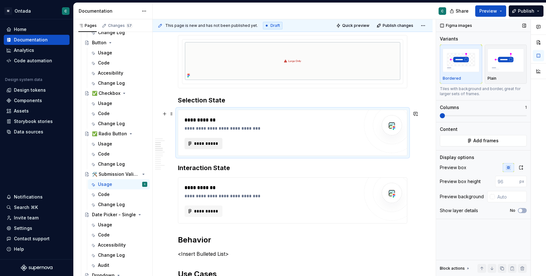
click at [201, 146] on span "**********" at bounding box center [206, 143] width 25 height 6
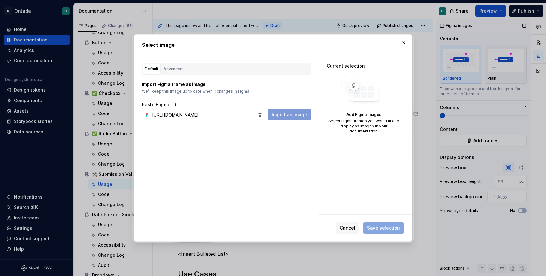
scroll to position [0, 192]
type input "[URL][DOMAIN_NAME]"
click at [302, 115] on span "Import as image" at bounding box center [289, 114] width 35 height 6
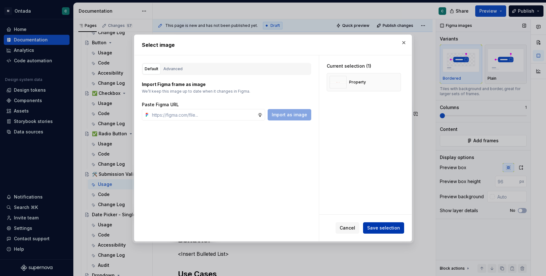
click at [382, 226] on span "Save selection" at bounding box center [383, 228] width 33 height 6
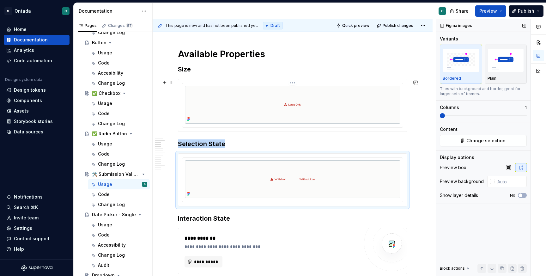
scroll to position [277, 0]
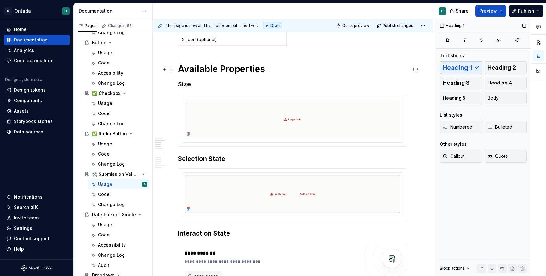
click at [227, 71] on h1 "Available Properties" at bounding box center [292, 68] width 229 height 11
click at [276, 72] on h1 "Available Properties" at bounding box center [292, 68] width 229 height 11
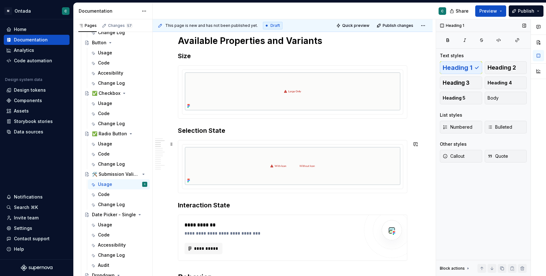
scroll to position [307, 0]
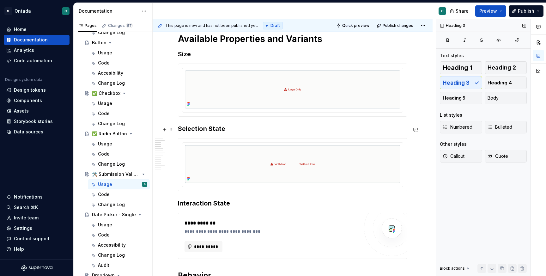
click at [201, 133] on h3 "Selection State" at bounding box center [292, 128] width 229 height 9
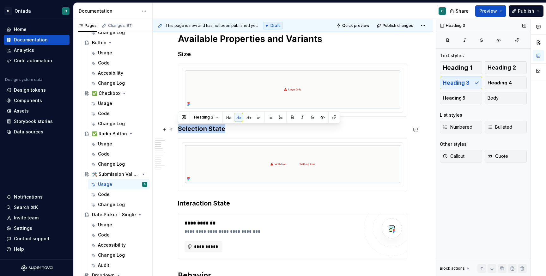
click at [201, 133] on h3 "Selection State" at bounding box center [292, 128] width 229 height 9
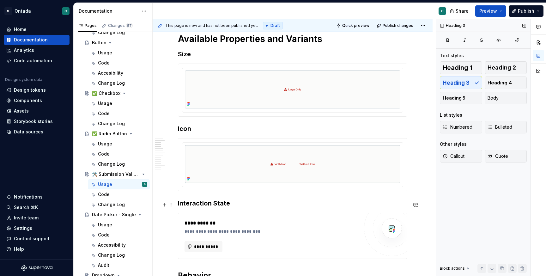
click at [215, 205] on h3 "Interaction State" at bounding box center [292, 203] width 229 height 9
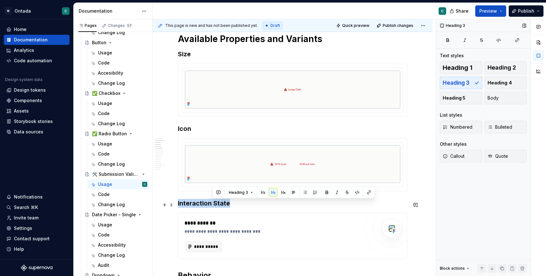
click at [215, 205] on h3 "Interaction State" at bounding box center [292, 203] width 229 height 9
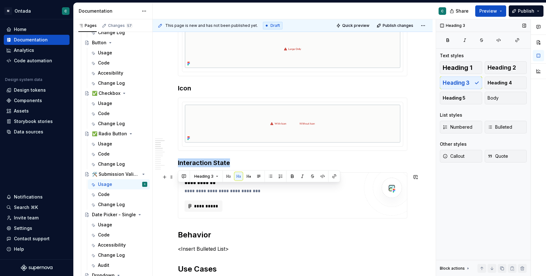
scroll to position [351, 0]
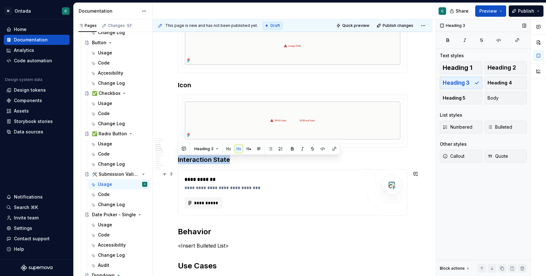
click at [231, 194] on div "**********" at bounding box center [271, 192] width 174 height 33
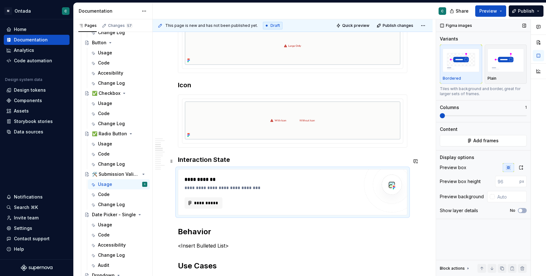
click at [209, 161] on h3 "Interaction State" at bounding box center [292, 159] width 229 height 9
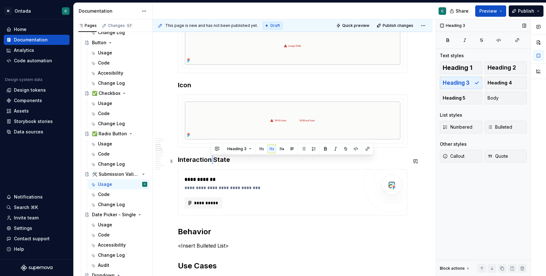
click at [209, 161] on h3 "Interaction State" at bounding box center [292, 159] width 229 height 9
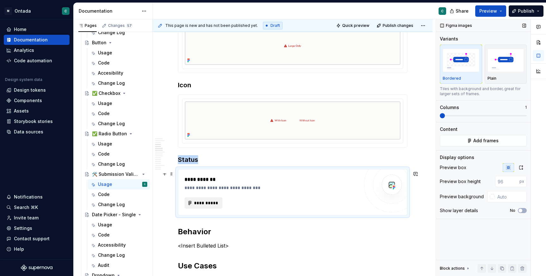
click at [208, 203] on span "**********" at bounding box center [206, 203] width 25 height 6
type textarea "*"
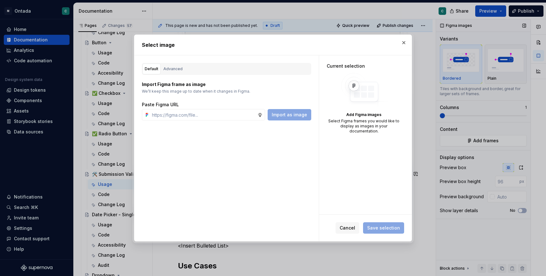
type input "[URL][DOMAIN_NAME]"
type textarea "*"
type input "[URL][DOMAIN_NAME]"
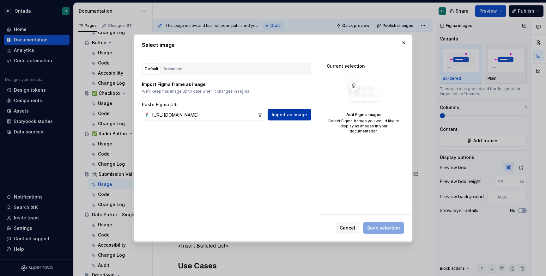
click at [297, 115] on span "Import as image" at bounding box center [289, 114] width 35 height 6
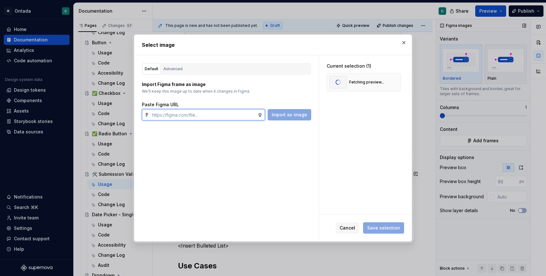
click at [175, 115] on input "text" at bounding box center [203, 114] width 108 height 11
paste input "[URL][DOMAIN_NAME]"
type input "[URL][DOMAIN_NAME]"
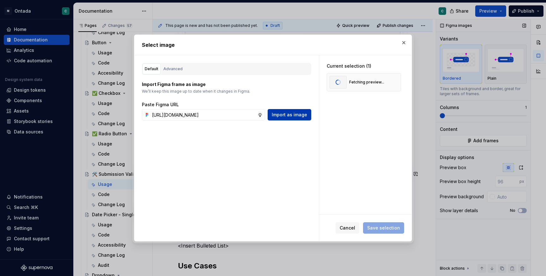
scroll to position [0, 0]
drag, startPoint x: 282, startPoint y: 115, endPoint x: 220, endPoint y: 116, distance: 62.2
click at [220, 116] on div "[URL][DOMAIN_NAME] Import as image" at bounding box center [226, 114] width 169 height 11
click at [220, 116] on input "[URL][DOMAIN_NAME]" at bounding box center [203, 114] width 108 height 11
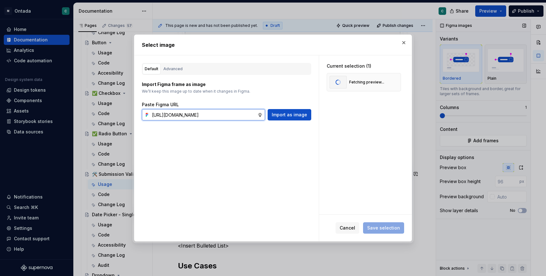
click at [220, 116] on input "[URL][DOMAIN_NAME]" at bounding box center [203, 114] width 108 height 11
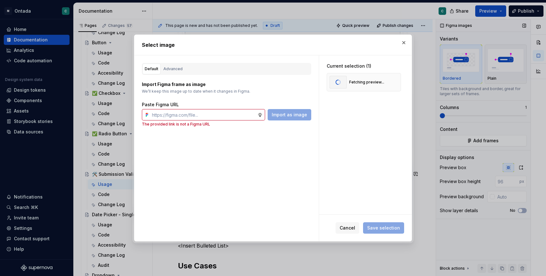
click at [230, 141] on div "Default Advanced Import Figma frame as image We’ll keep this image up to date w…" at bounding box center [226, 148] width 184 height 186
click at [385, 208] on div "Current selection (1) Fetching preview..." at bounding box center [365, 134] width 93 height 159
click at [355, 84] on div "Fetching preview..." at bounding box center [366, 82] width 35 height 5
click at [260, 156] on div "Default Advanced Import Figma frame as image We’ll keep this image up to date w…" at bounding box center [226, 148] width 184 height 186
click at [228, 110] on input "text" at bounding box center [203, 114] width 108 height 11
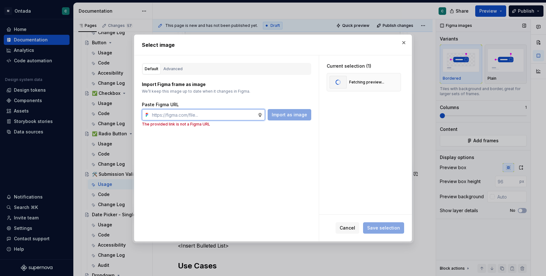
paste input "[URL][DOMAIN_NAME]"
type input "[URL][DOMAIN_NAME]"
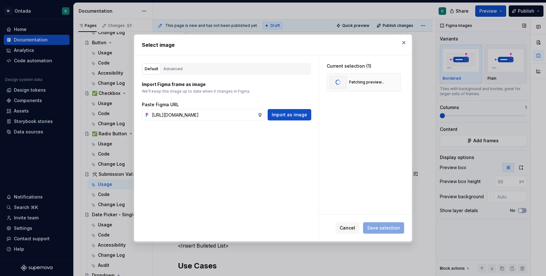
scroll to position [0, 0]
click at [298, 155] on div "Default Advanced Import Figma frame as image We’ll keep this image up to date w…" at bounding box center [226, 148] width 184 height 186
click at [378, 228] on span "Save selection" at bounding box center [383, 228] width 33 height 6
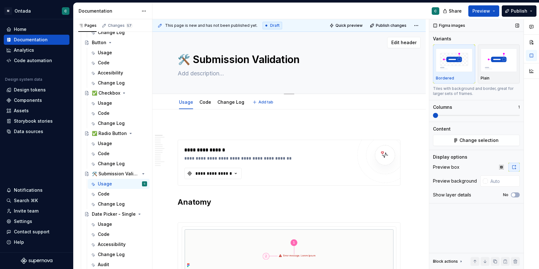
click at [208, 74] on textarea at bounding box center [288, 74] width 223 height 10
paste textarea "The Submission Validation component provides users with immediate feedback afte…"
type textarea "*"
type textarea "The Submission Validation component provides users with immediate feedback afte…"
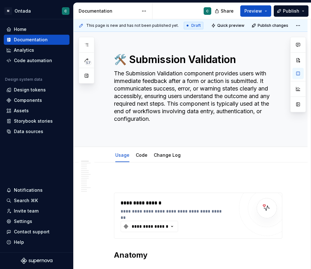
type textarea "*"
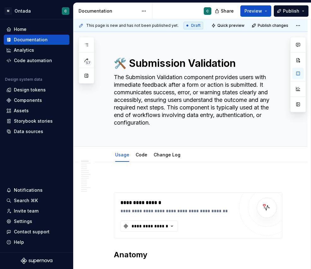
type textarea "The Submission Validation component provides users with immediate feedback afte…"
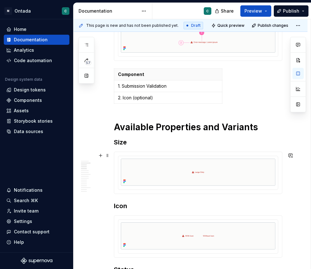
scroll to position [258, 0]
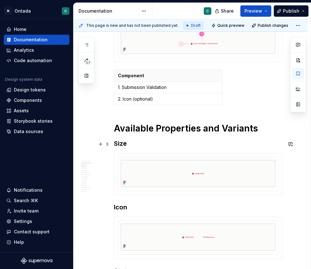
click at [125, 145] on h3 "Size" at bounding box center [198, 143] width 169 height 9
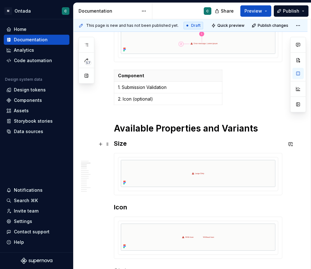
click at [190, 143] on h3 "Size" at bounding box center [198, 143] width 169 height 9
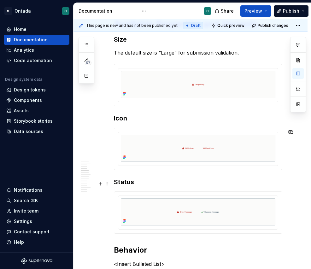
scroll to position [386, 0]
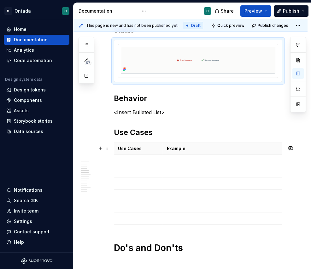
scroll to position [511, 0]
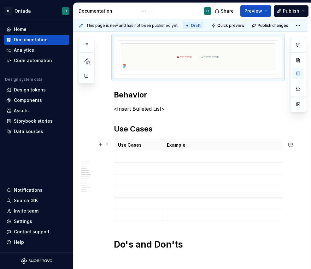
click at [138, 108] on p "<Insert Bulleted List>" at bounding box center [198, 109] width 169 height 8
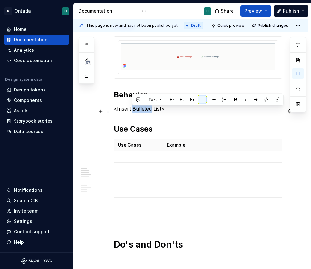
click at [138, 108] on p "<Insert Bulleted List>" at bounding box center [198, 109] width 169 height 8
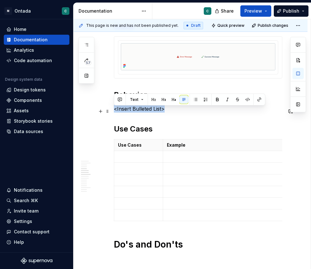
click at [138, 108] on p "<Insert Bulleted List>" at bounding box center [198, 109] width 169 height 8
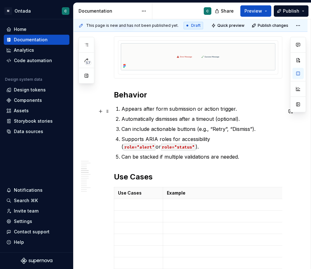
click at [238, 111] on p "Appears after form submission or action trigger." at bounding box center [202, 109] width 161 height 8
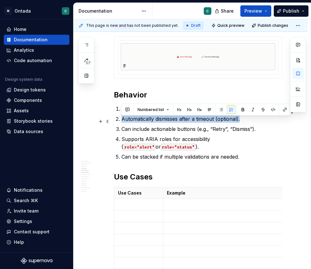
drag, startPoint x: 250, startPoint y: 121, endPoint x: 115, endPoint y: 122, distance: 134.6
click at [124, 123] on p "Automatically dismisses after a timeout (optional)." at bounding box center [202, 119] width 161 height 8
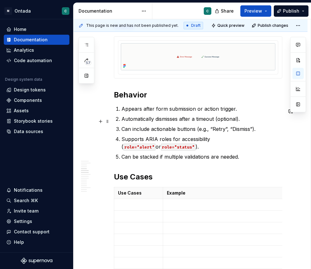
click at [122, 122] on p "Automatically dismisses after a timeout (optional)." at bounding box center [202, 119] width 161 height 8
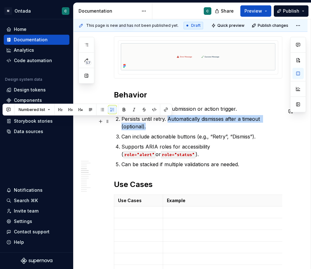
drag, startPoint x: 168, startPoint y: 121, endPoint x: 188, endPoint y: 126, distance: 20.5
click at [188, 126] on p "Persists until retry. Automatically dismisses after a timeout (optional)." at bounding box center [202, 122] width 161 height 15
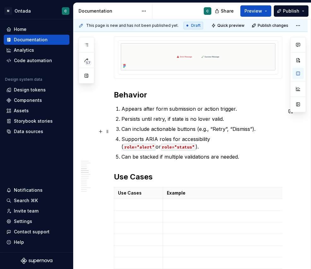
click at [179, 128] on p "Can include actionable buttons (e.g., “Retry”, “Dismiss”)." at bounding box center [202, 129] width 161 height 8
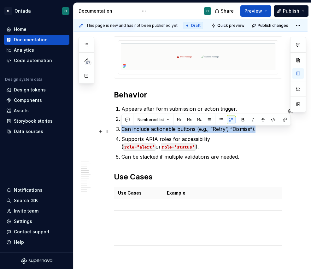
click at [179, 128] on p "Can include actionable buttons (e.g., “Retry”, “Dismiss”)." at bounding box center [202, 129] width 161 height 8
click at [123, 133] on p "Can include actionable buttons (e.g., “Retry”, “Dismiss”)." at bounding box center [202, 129] width 161 height 8
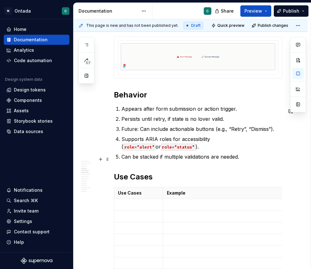
click at [251, 158] on p "Can be stacked if multiple validations are needed." at bounding box center [202, 157] width 161 height 8
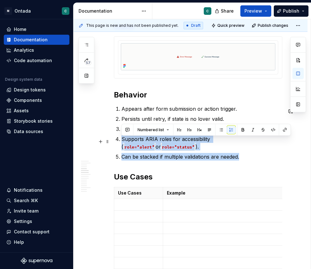
drag, startPoint x: 251, startPoint y: 160, endPoint x: 115, endPoint y: 144, distance: 137.2
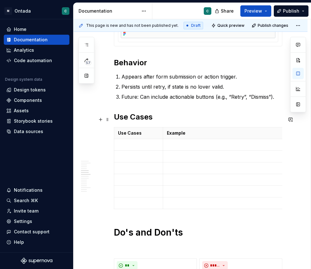
scroll to position [544, 0]
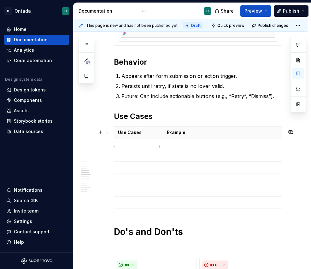
click at [136, 145] on p at bounding box center [138, 144] width 41 height 6
click at [137, 147] on p at bounding box center [138, 144] width 41 height 6
click at [177, 150] on td at bounding box center [245, 145] width 164 height 12
click at [150, 158] on p at bounding box center [138, 156] width 41 height 6
click at [220, 159] on p at bounding box center [245, 156] width 156 height 6
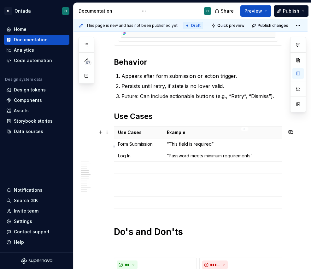
click at [166, 147] on td "“This field is required”" at bounding box center [245, 145] width 164 height 12
click at [168, 157] on p "“Password meets minimum requirements”" at bounding box center [245, 156] width 156 height 6
click at [140, 159] on p "Log In" at bounding box center [138, 156] width 41 height 6
drag, startPoint x: 138, startPoint y: 157, endPoint x: 120, endPoint y: 159, distance: 17.5
click at [120, 159] on p "Log In" at bounding box center [138, 156] width 41 height 6
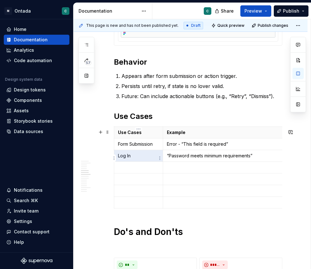
click at [120, 159] on p "Log In" at bounding box center [138, 156] width 41 height 6
click at [133, 159] on p "Log In" at bounding box center [138, 156] width 41 height 6
drag, startPoint x: 134, startPoint y: 159, endPoint x: 118, endPoint y: 159, distance: 15.8
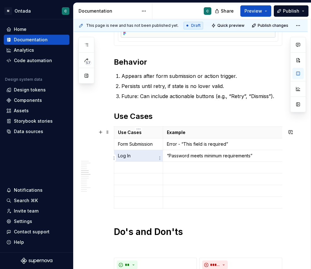
click at [118, 159] on p "Log In" at bounding box center [138, 156] width 41 height 6
click at [132, 157] on p "Log In" at bounding box center [138, 156] width 41 height 6
click at [267, 159] on p "“Password meets minimum requirements”" at bounding box center [245, 156] width 156 height 6
click at [167, 158] on td "“Password meets minimum requirements”" at bounding box center [245, 156] width 164 height 12
click at [129, 168] on p at bounding box center [138, 168] width 41 height 6
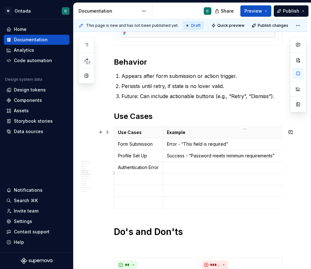
click at [177, 171] on p at bounding box center [245, 168] width 156 height 6
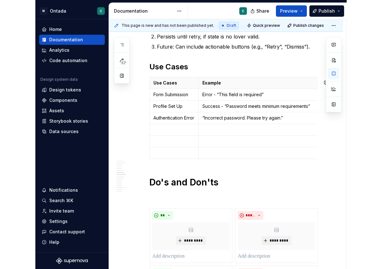
scroll to position [588, 0]
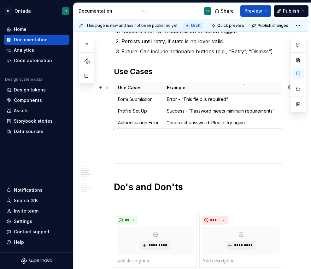
click at [167, 127] on td "“Incorrect password. Please try again.”" at bounding box center [245, 123] width 164 height 12
click at [166, 152] on td at bounding box center [245, 147] width 164 height 12
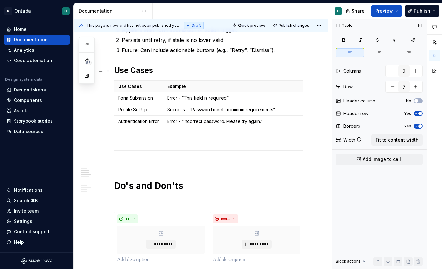
type textarea "*"
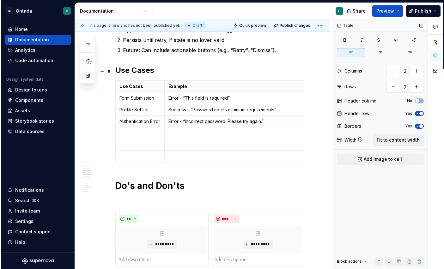
scroll to position [597, 0]
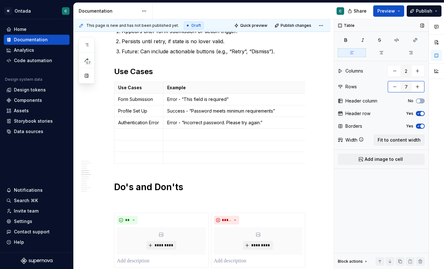
click at [395, 88] on button "button" at bounding box center [394, 86] width 11 height 11
type input "6"
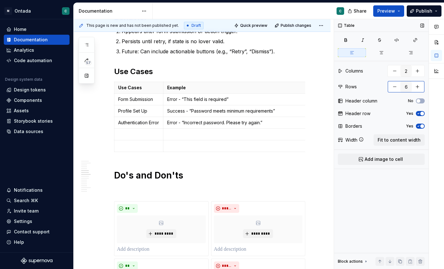
click at [395, 88] on button "button" at bounding box center [394, 86] width 11 height 11
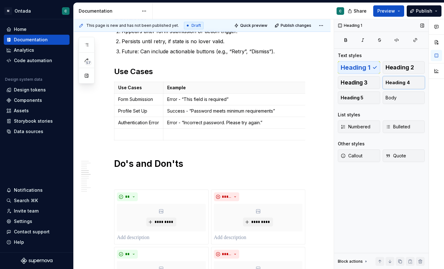
click at [395, 88] on button "Heading 4" at bounding box center [403, 82] width 42 height 13
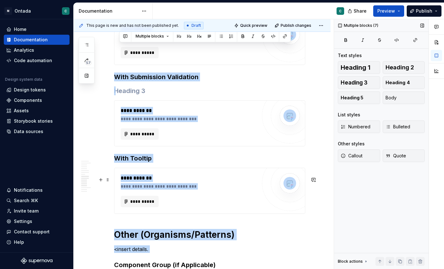
scroll to position [1030, 0]
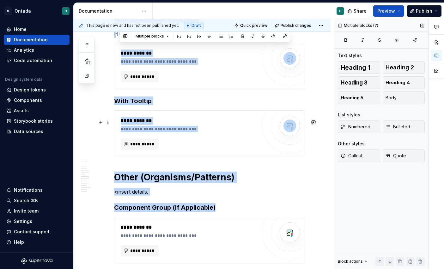
drag, startPoint x: 117, startPoint y: 73, endPoint x: 169, endPoint y: 242, distance: 177.0
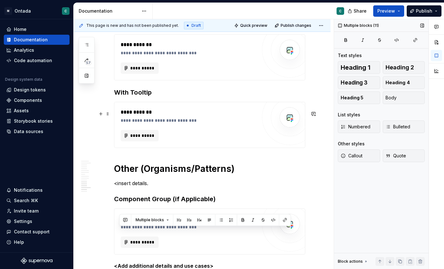
click at [180, 148] on div "**********" at bounding box center [209, 125] width 191 height 46
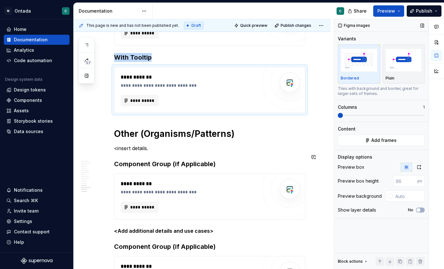
scroll to position [1068, 0]
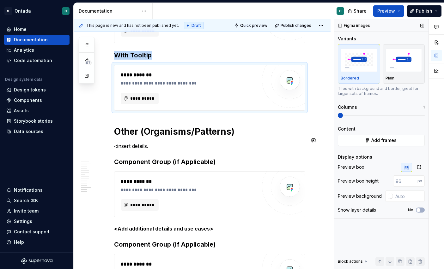
click at [157, 99] on div "**********" at bounding box center [189, 87] width 136 height 33
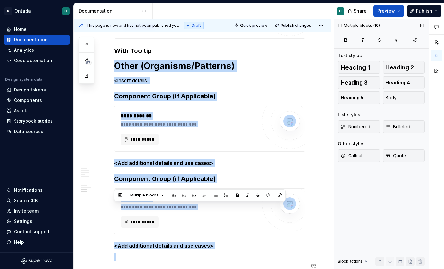
scroll to position [1160, 0]
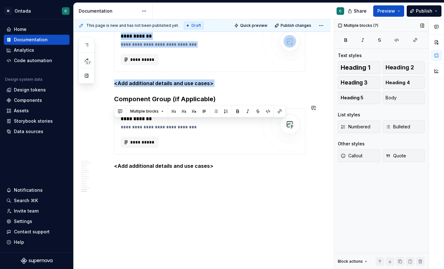
drag, startPoint x: 154, startPoint y: 158, endPoint x: 128, endPoint y: 90, distance: 73.2
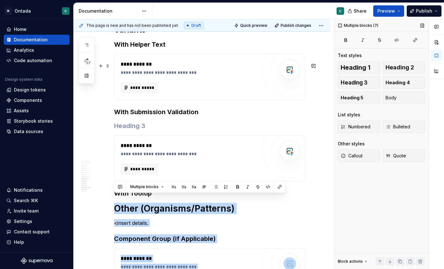
scroll to position [932, 0]
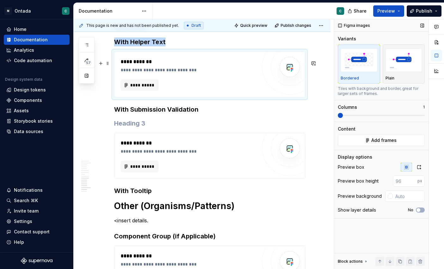
click at [133, 88] on span "**********" at bounding box center [142, 85] width 25 height 6
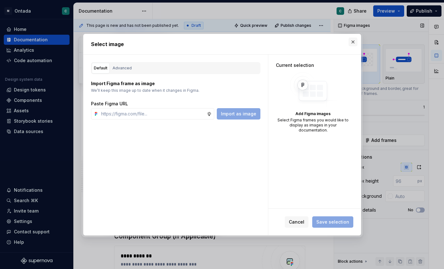
click at [354, 44] on button "button" at bounding box center [352, 42] width 9 height 9
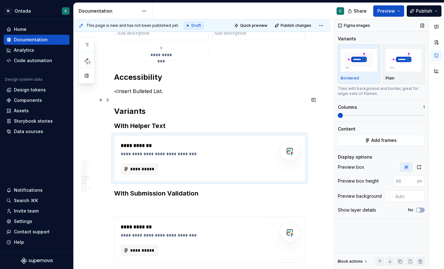
scroll to position [849, 0]
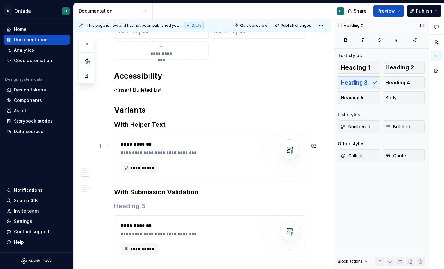
drag, startPoint x: 117, startPoint y: 120, endPoint x: 151, endPoint y: 142, distance: 40.2
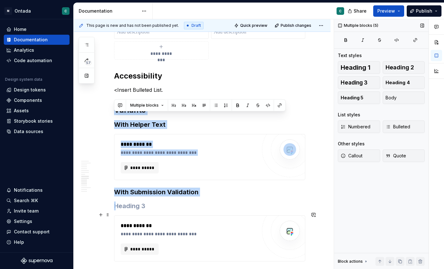
drag, startPoint x: 115, startPoint y: 116, endPoint x: 158, endPoint y: 216, distance: 108.4
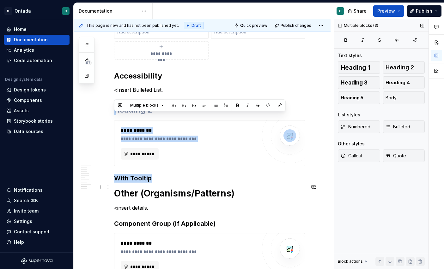
drag, startPoint x: 117, startPoint y: 120, endPoint x: 175, endPoint y: 190, distance: 91.7
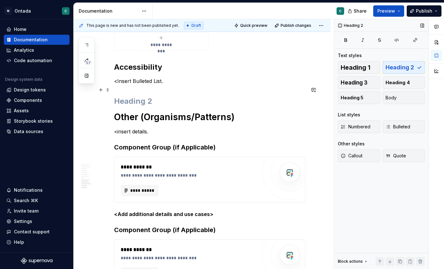
scroll to position [858, 0]
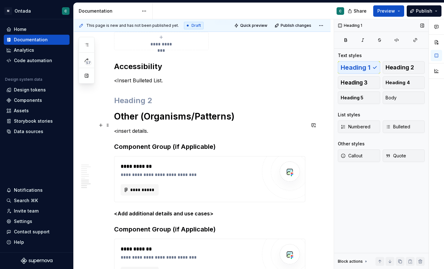
click at [131, 122] on h1 "Other (Organisms/Patterns)" at bounding box center [209, 116] width 191 height 11
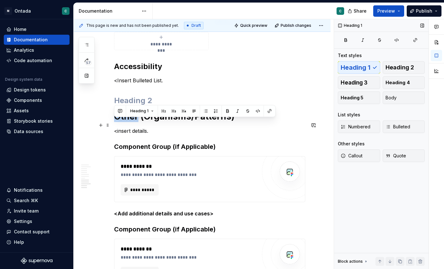
click at [131, 122] on h1 "Other (Organisms/Patterns)" at bounding box center [209, 116] width 191 height 11
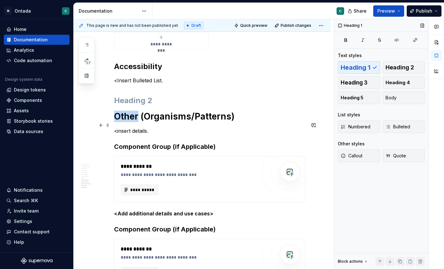
click at [131, 122] on h1 "Other (Organisms/Patterns)" at bounding box center [209, 116] width 191 height 11
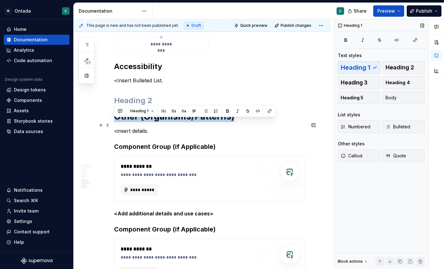
click at [131, 122] on h1 "Other (Organisms/Patterns)" at bounding box center [209, 116] width 191 height 11
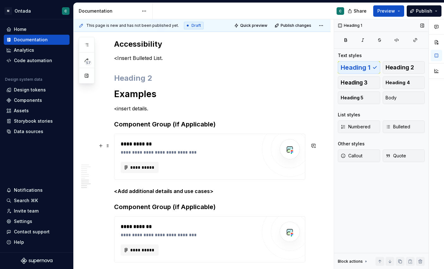
scroll to position [897, 0]
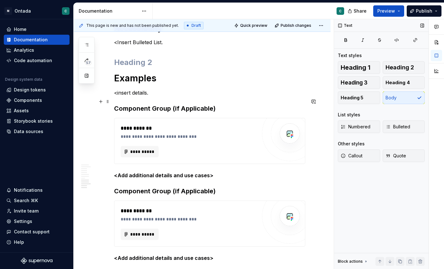
click at [117, 97] on p "<insert details." at bounding box center [209, 93] width 191 height 8
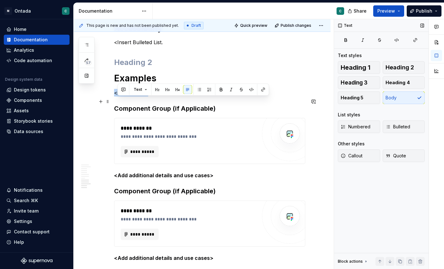
click at [117, 97] on p "<insert details." at bounding box center [209, 93] width 191 height 8
click at [166, 68] on h2 at bounding box center [209, 62] width 191 height 10
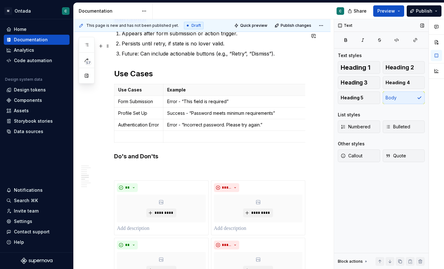
scroll to position [595, 0]
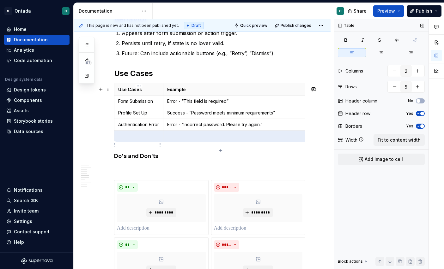
drag, startPoint x: 171, startPoint y: 146, endPoint x: 137, endPoint y: 145, distance: 33.5
click at [137, 142] on tr at bounding box center [220, 137] width 213 height 12
click at [137, 140] on p at bounding box center [138, 136] width 41 height 6
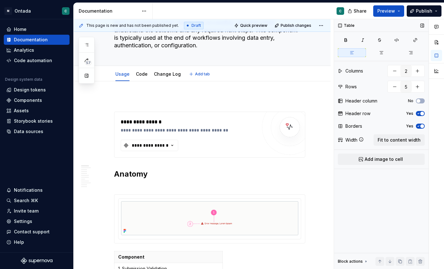
scroll to position [90, 0]
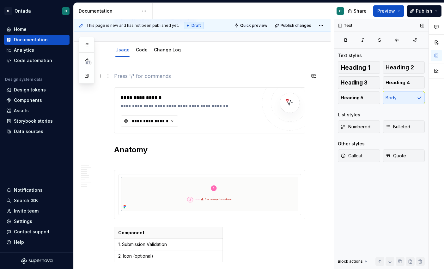
click at [188, 80] on p at bounding box center [209, 76] width 191 height 8
type textarea "*"
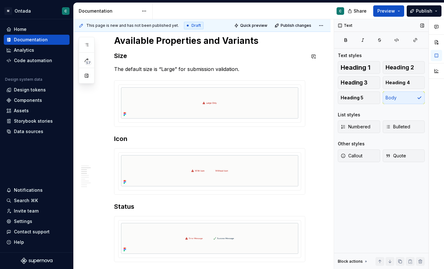
scroll to position [342, 0]
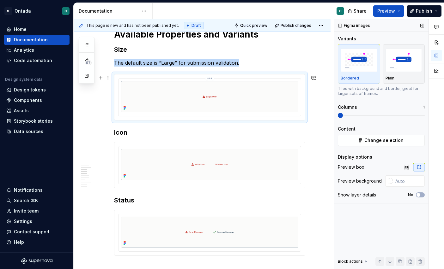
click at [183, 101] on img at bounding box center [209, 96] width 177 height 31
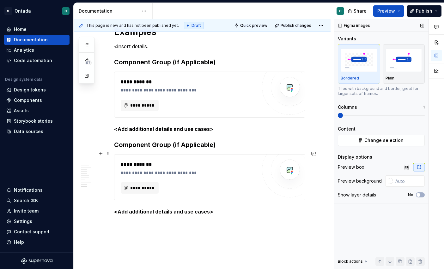
scroll to position [938, 0]
